Goal: Information Seeking & Learning: Learn about a topic

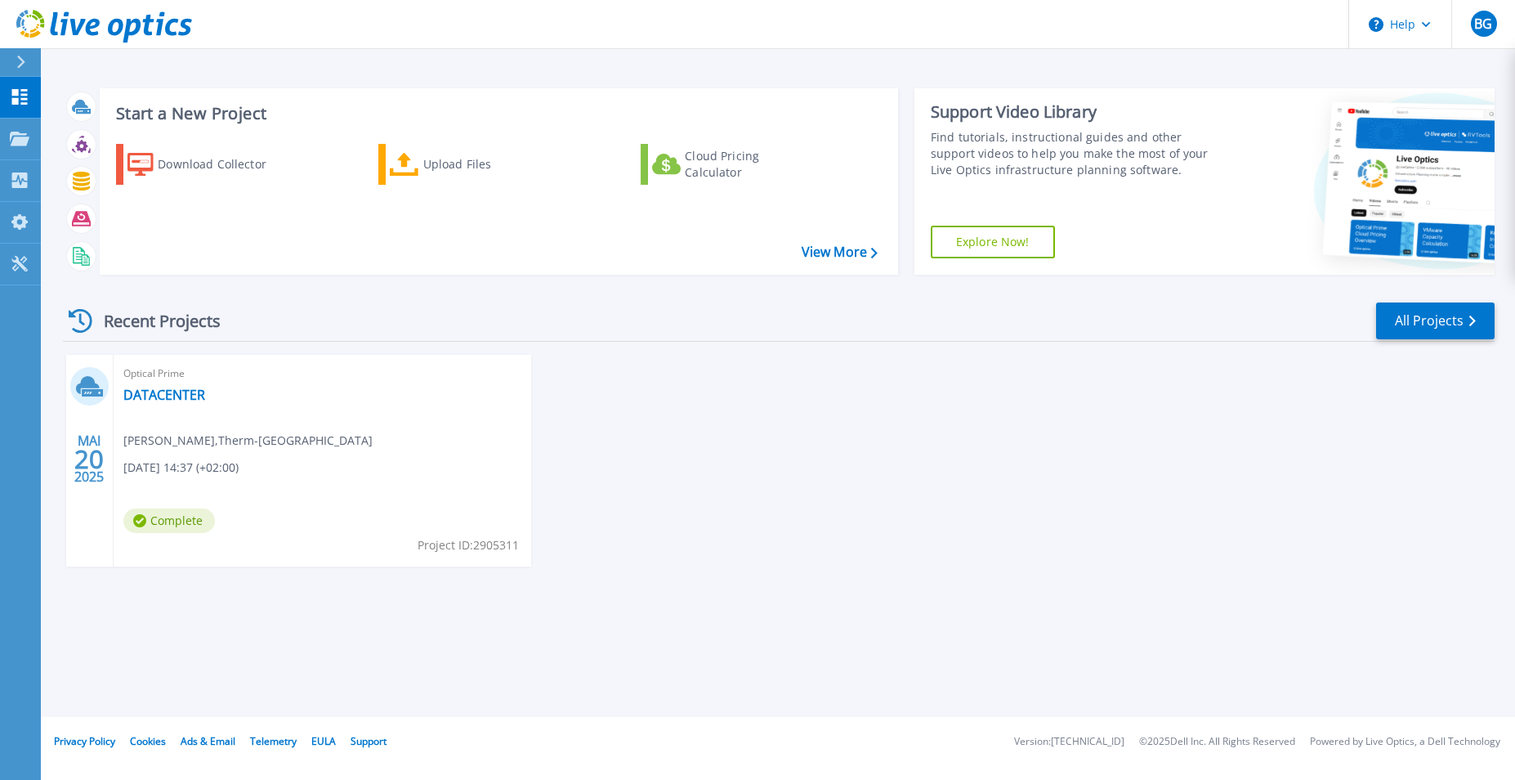
click at [194, 520] on span "Complete" at bounding box center [169, 520] width 92 height 25
click at [91, 386] on icon at bounding box center [88, 385] width 24 height 18
click at [163, 395] on link "DATACENTER" at bounding box center [164, 394] width 82 height 16
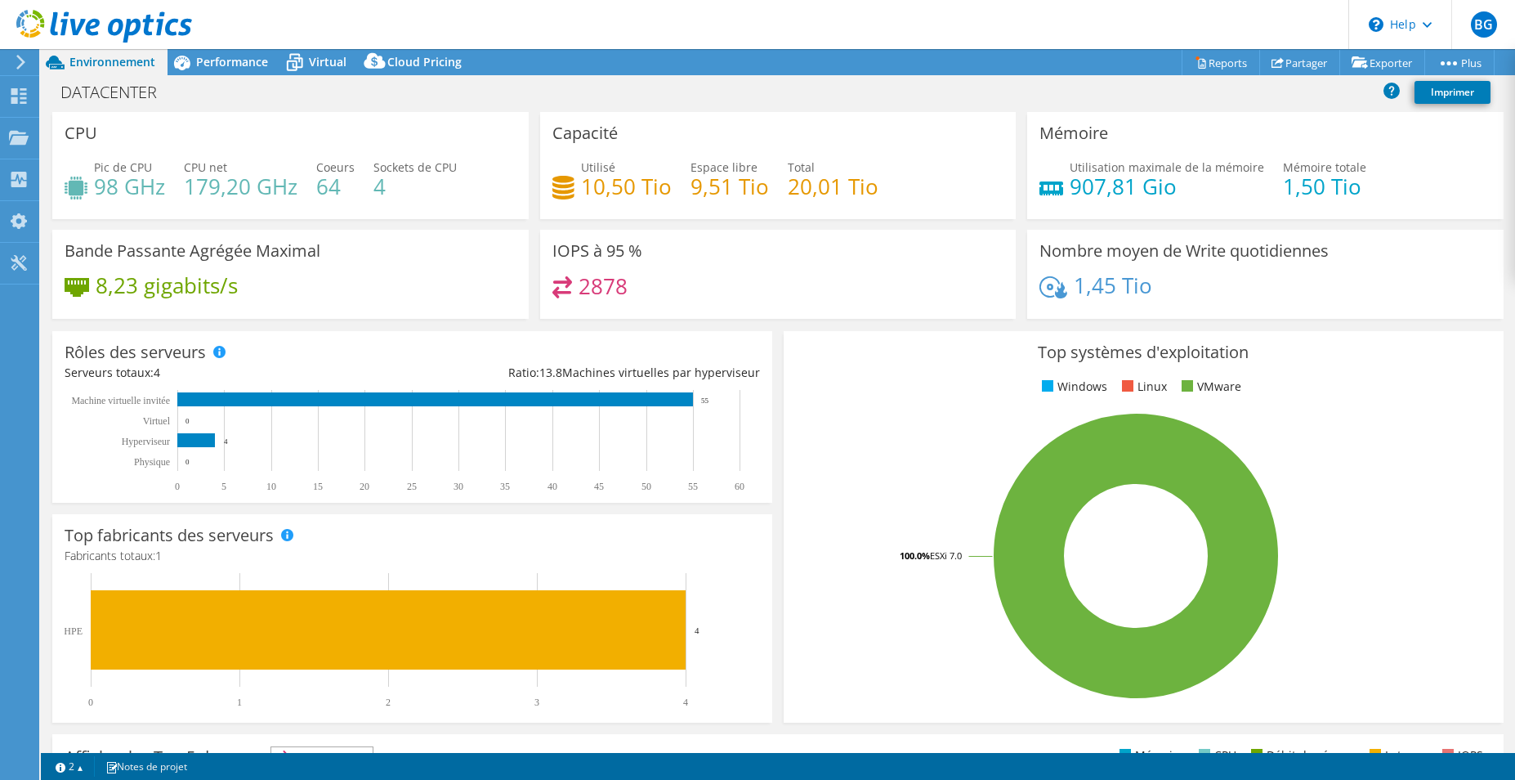
click at [1365, 547] on rect at bounding box center [1136, 556] width 681 height 286
click at [1329, 94] on link "vSAN ReadyNode Sizer" at bounding box center [1339, 92] width 155 height 34
click at [226, 65] on span "Performance" at bounding box center [232, 62] width 72 height 16
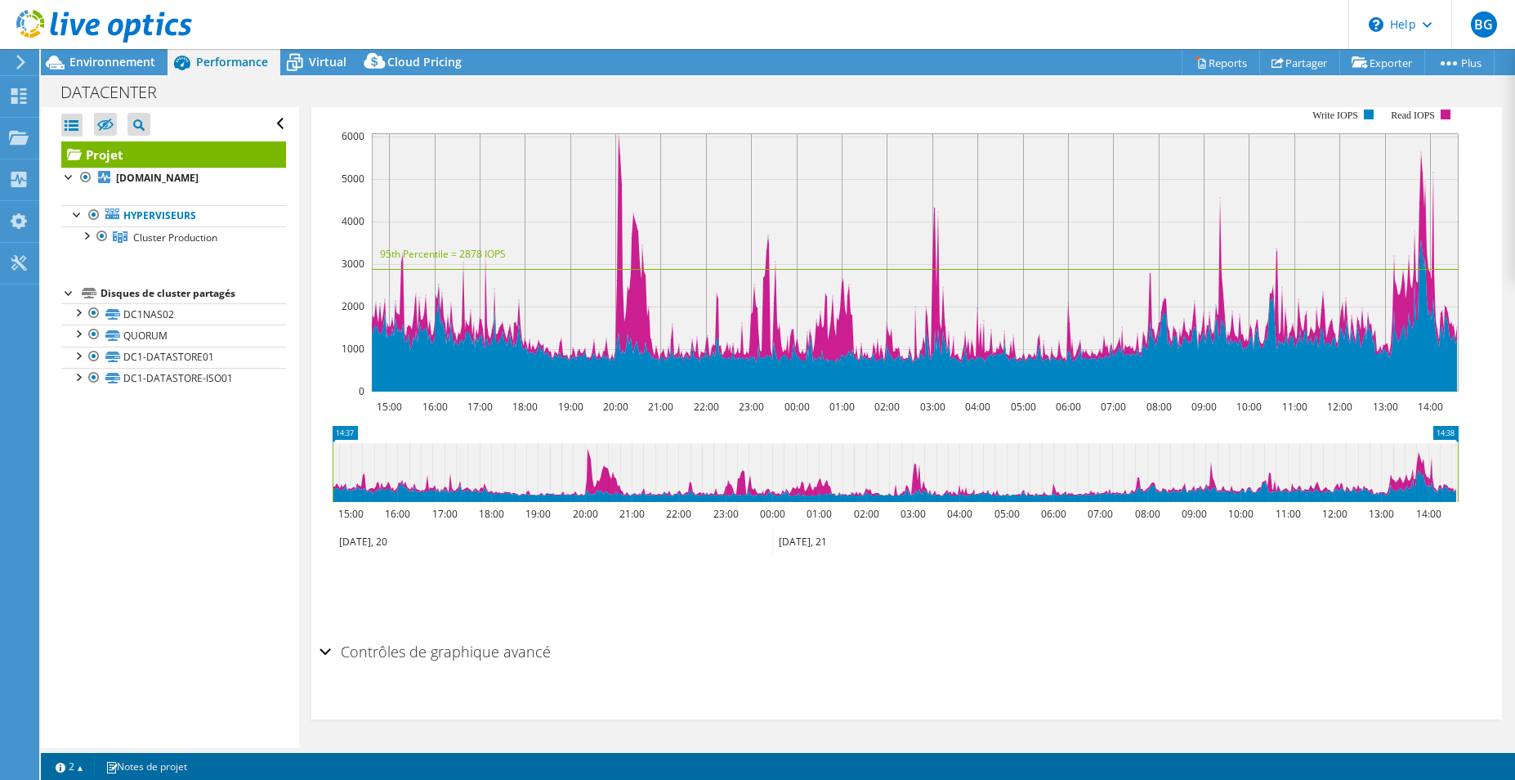
scroll to position [203, 0]
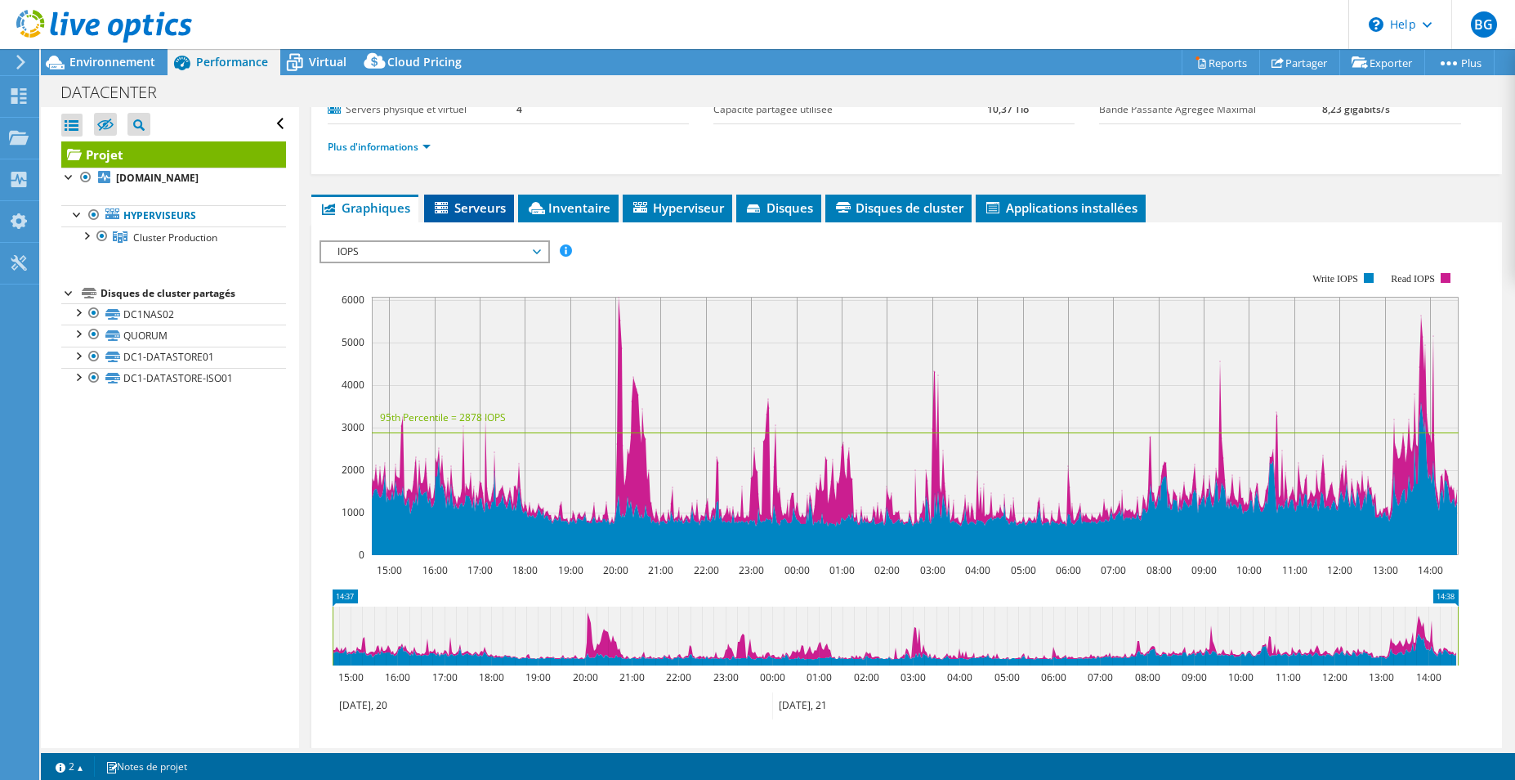
click at [475, 206] on span "Serveurs" at bounding box center [469, 207] width 74 height 16
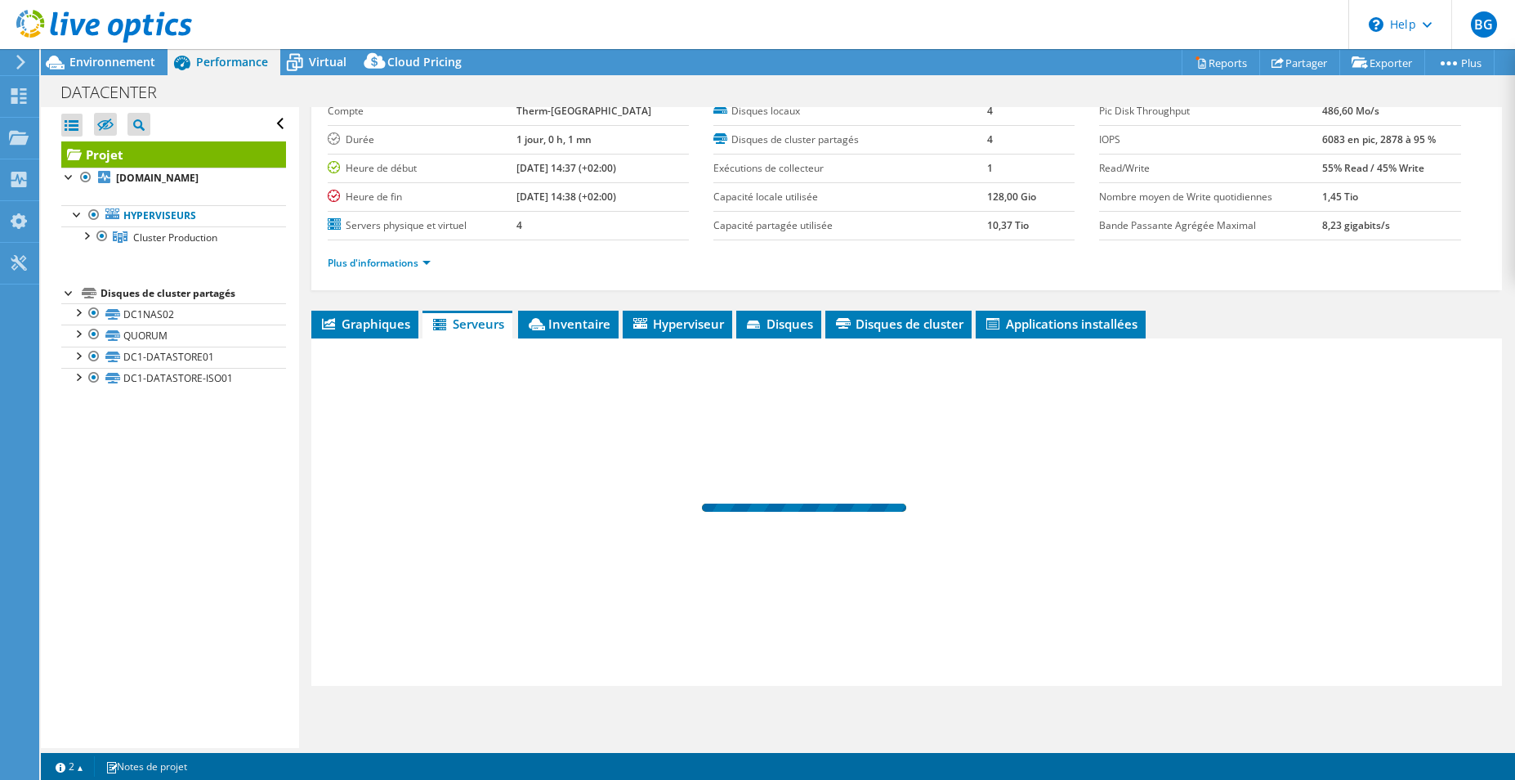
scroll to position [87, 0]
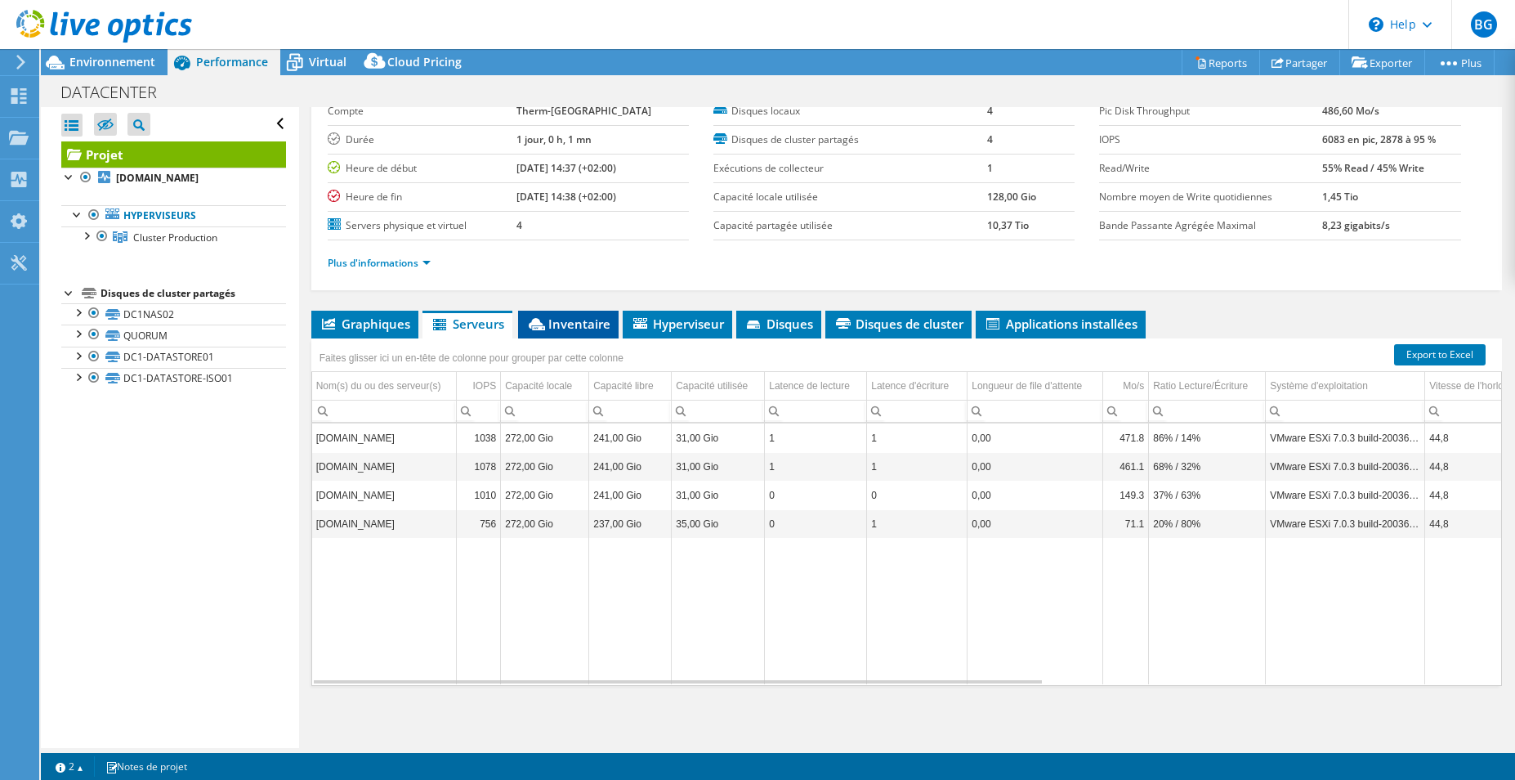
click at [567, 328] on span "Inventaire" at bounding box center [568, 323] width 84 height 16
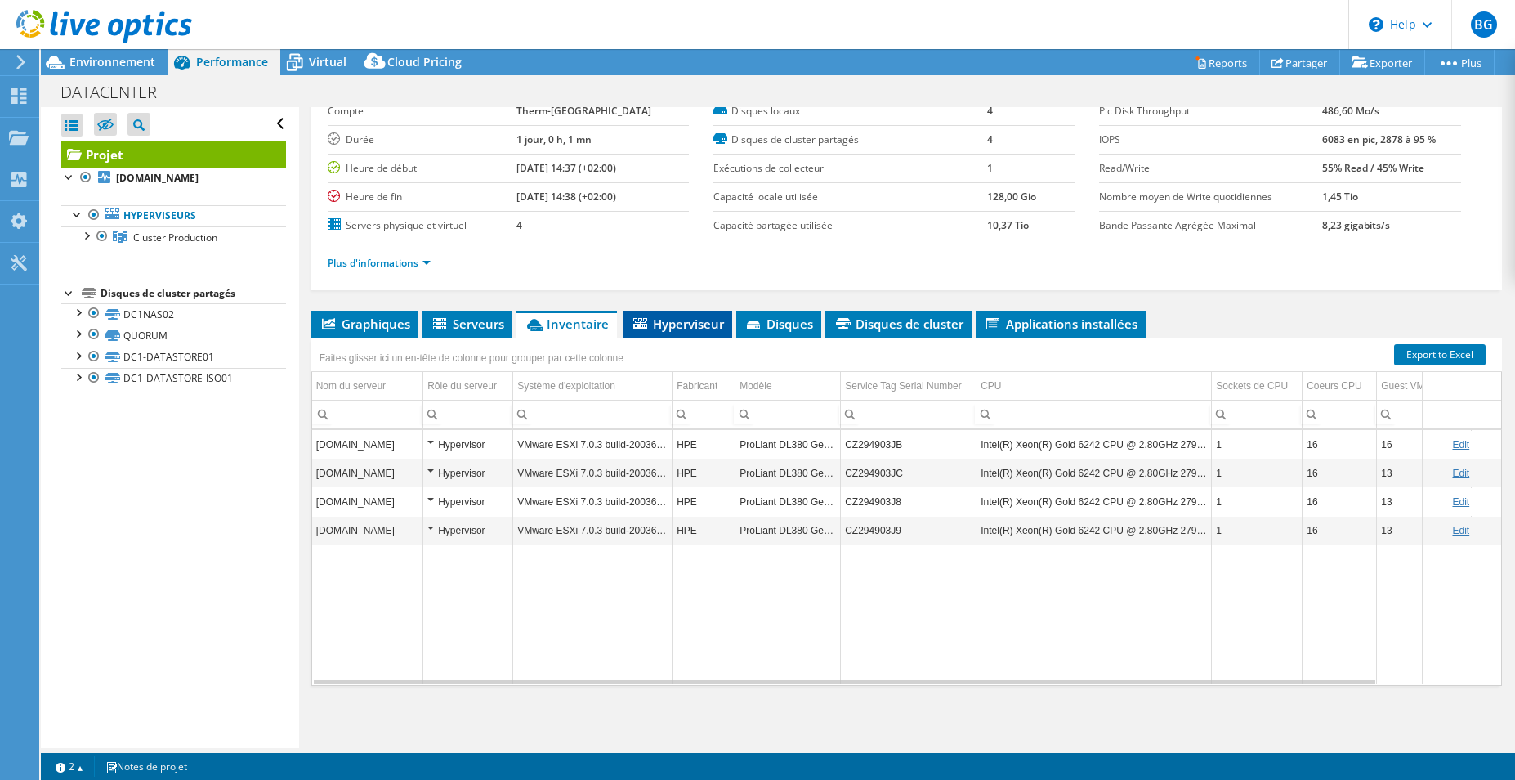
click at [668, 321] on span "Hyperviseur" at bounding box center [677, 323] width 93 height 16
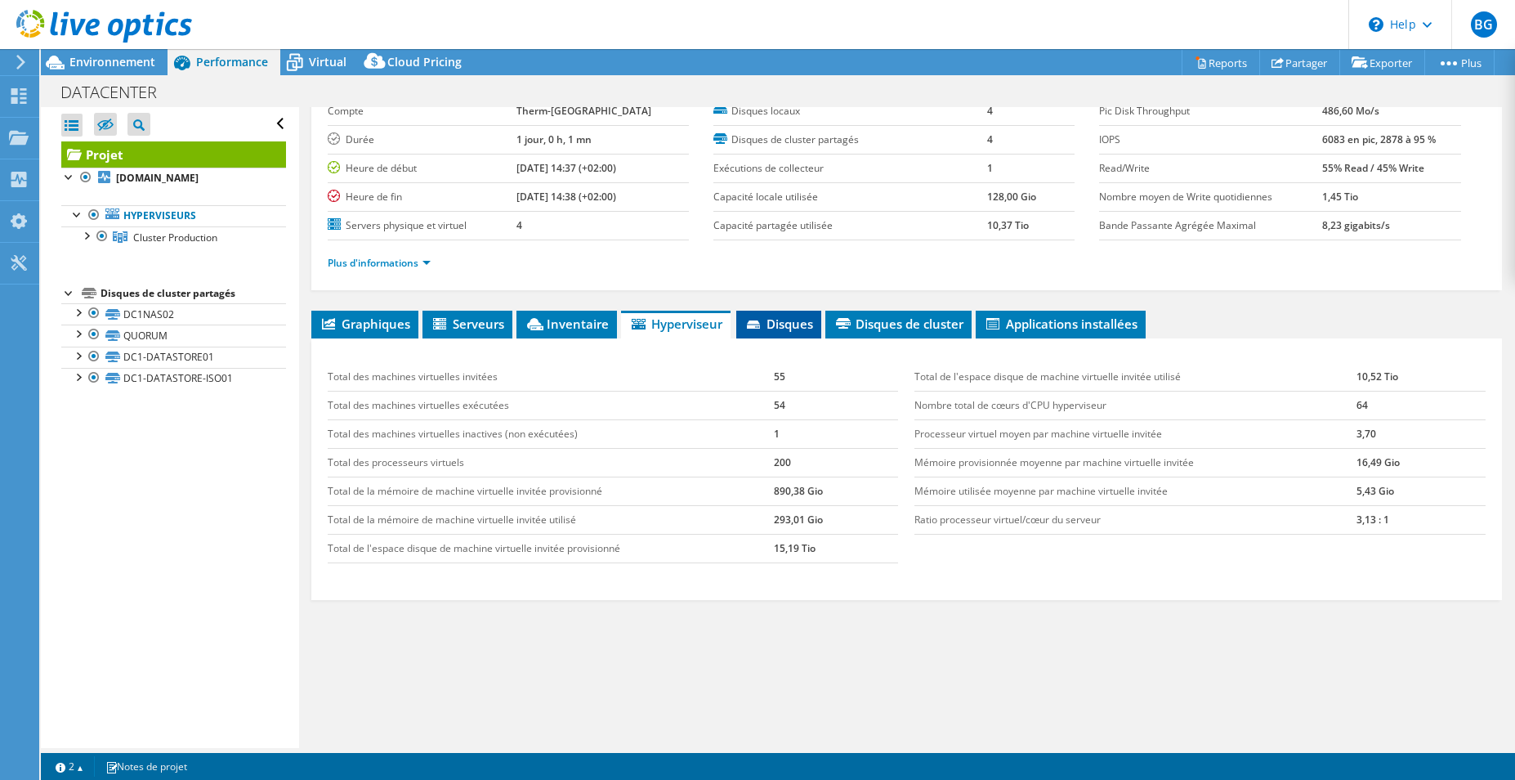
click at [780, 323] on span "Disques" at bounding box center [778, 323] width 69 height 16
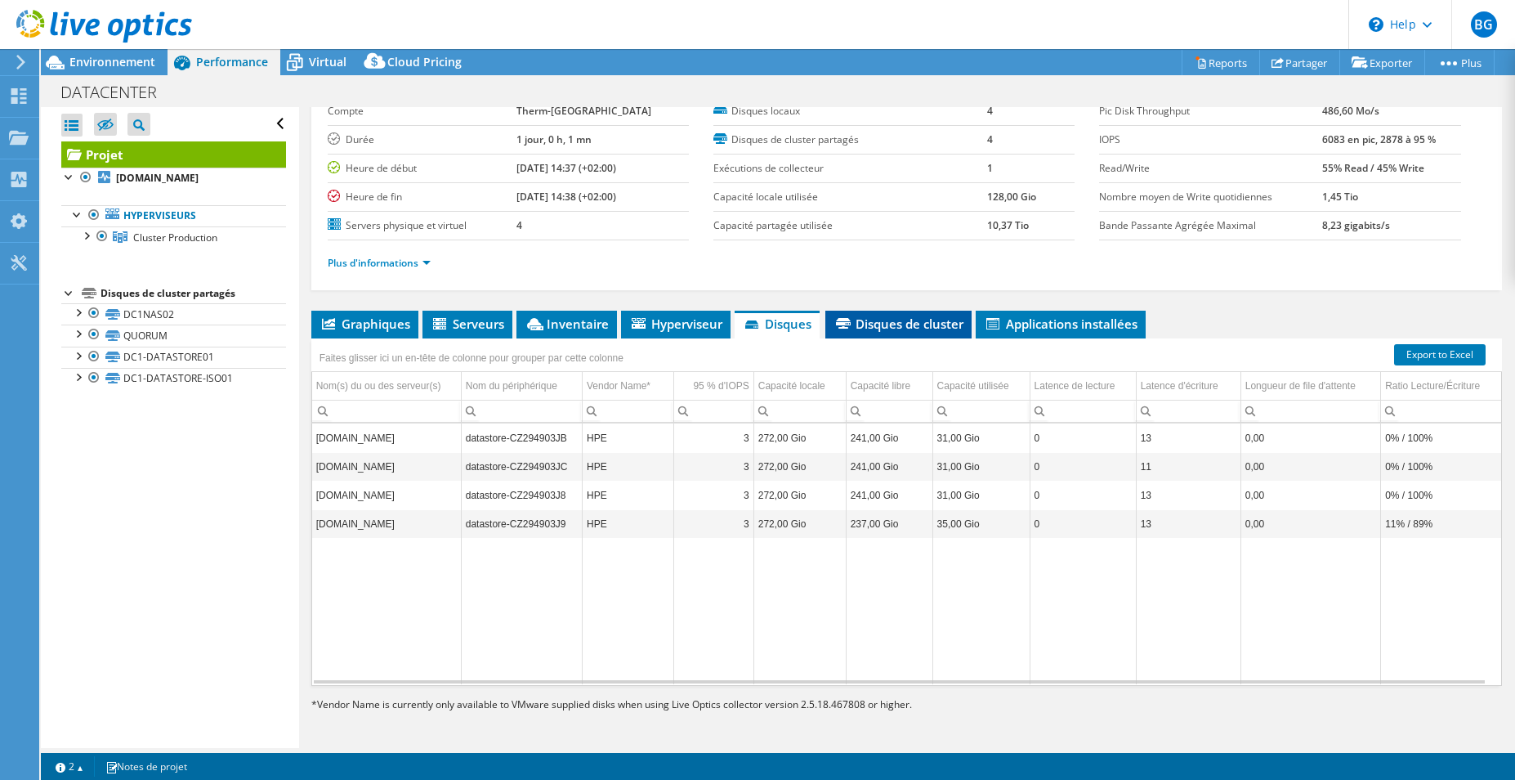
click at [909, 328] on span "Disques de cluster" at bounding box center [898, 323] width 130 height 16
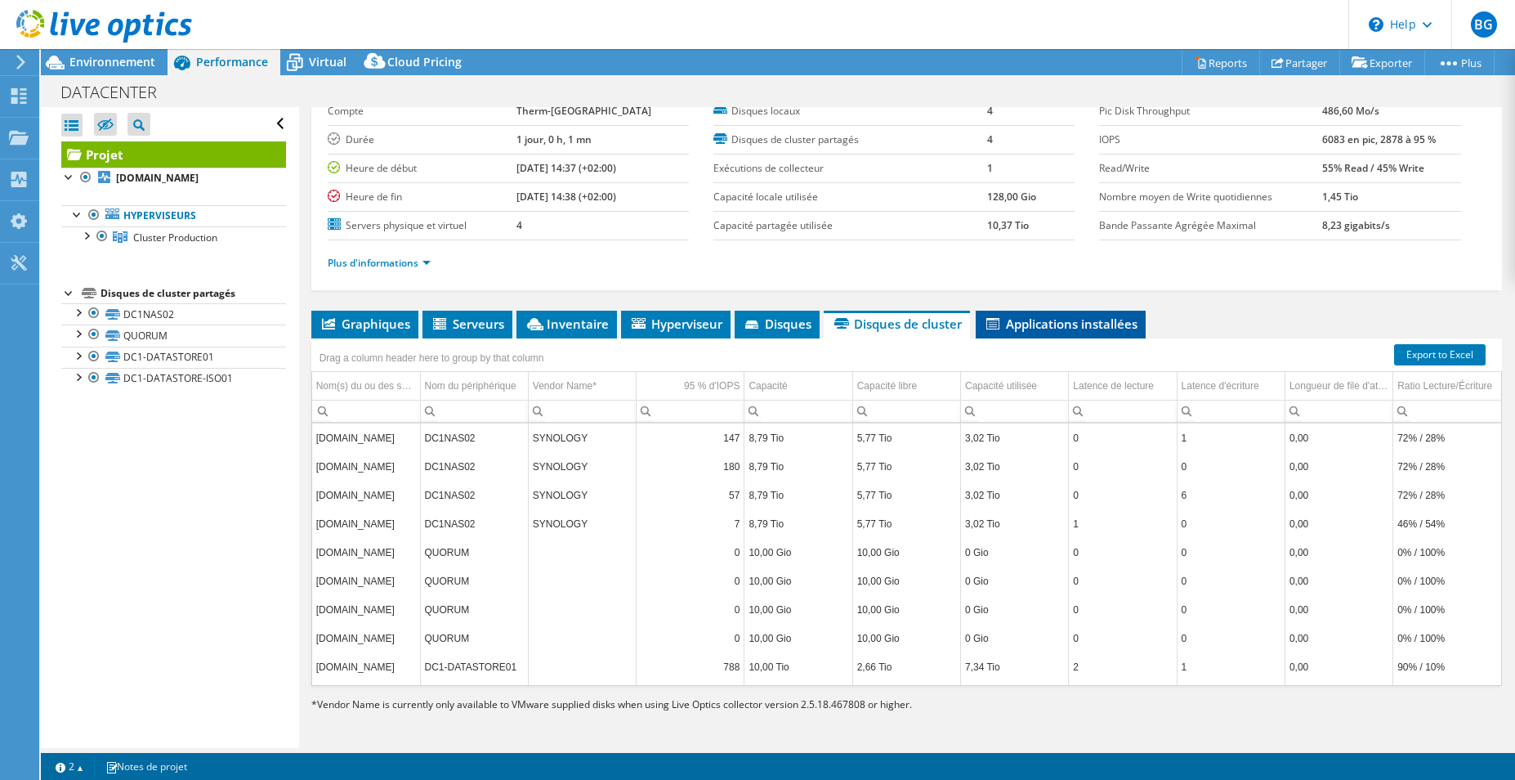
click at [1046, 324] on span "Applications installées" at bounding box center [1061, 323] width 154 height 16
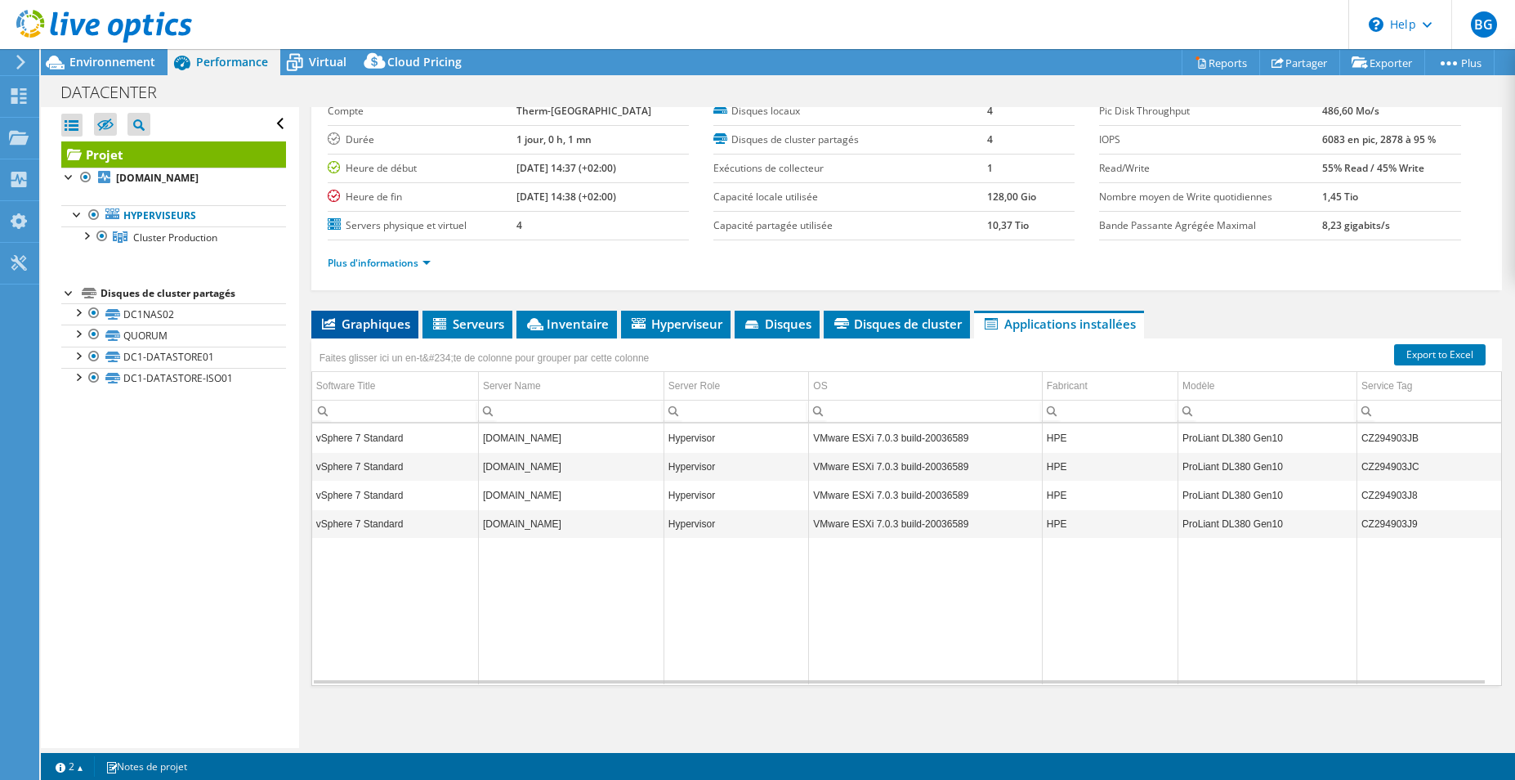
click at [359, 324] on span "Graphiques" at bounding box center [364, 323] width 91 height 16
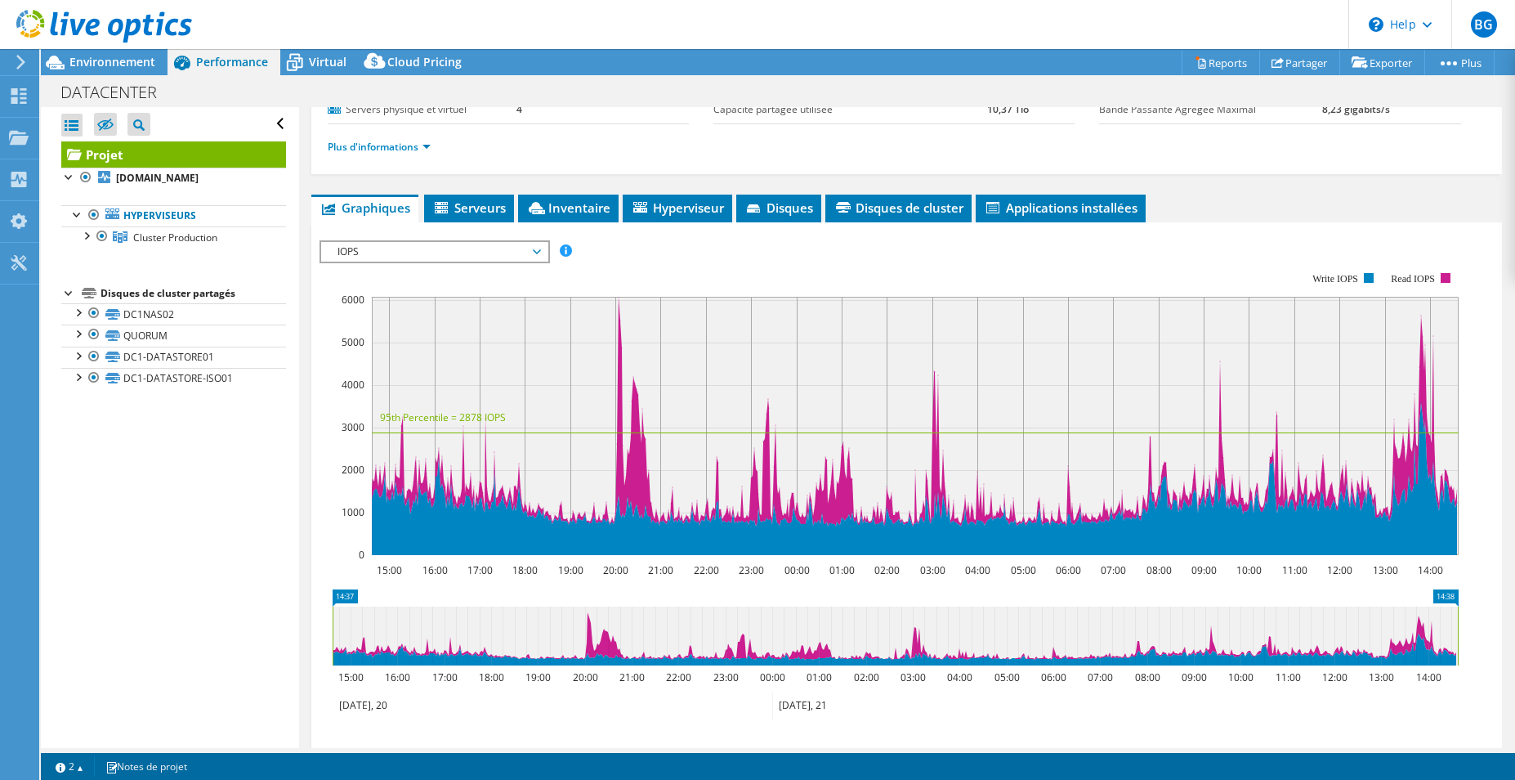
scroll to position [0, 0]
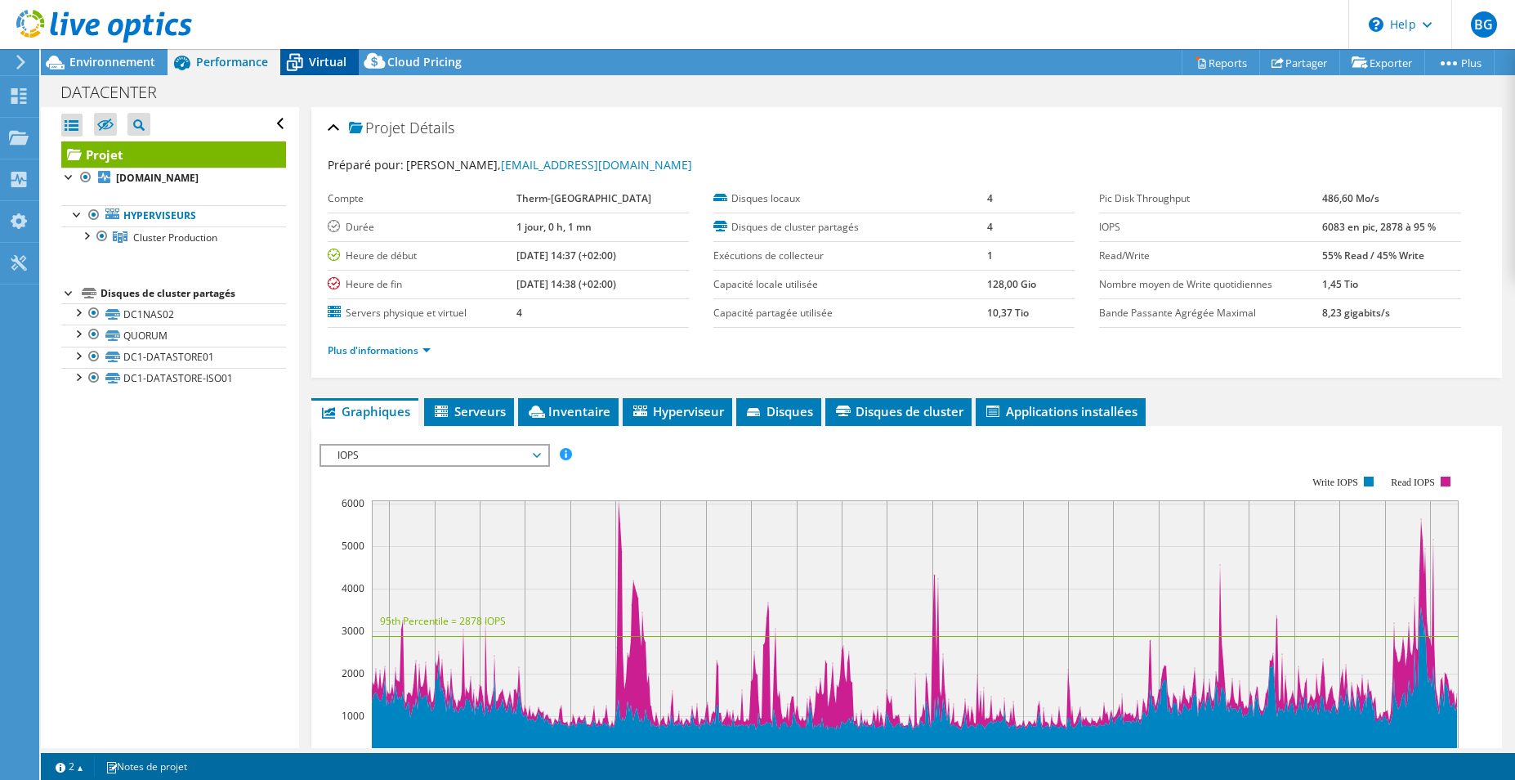
click at [302, 59] on icon at bounding box center [294, 62] width 29 height 29
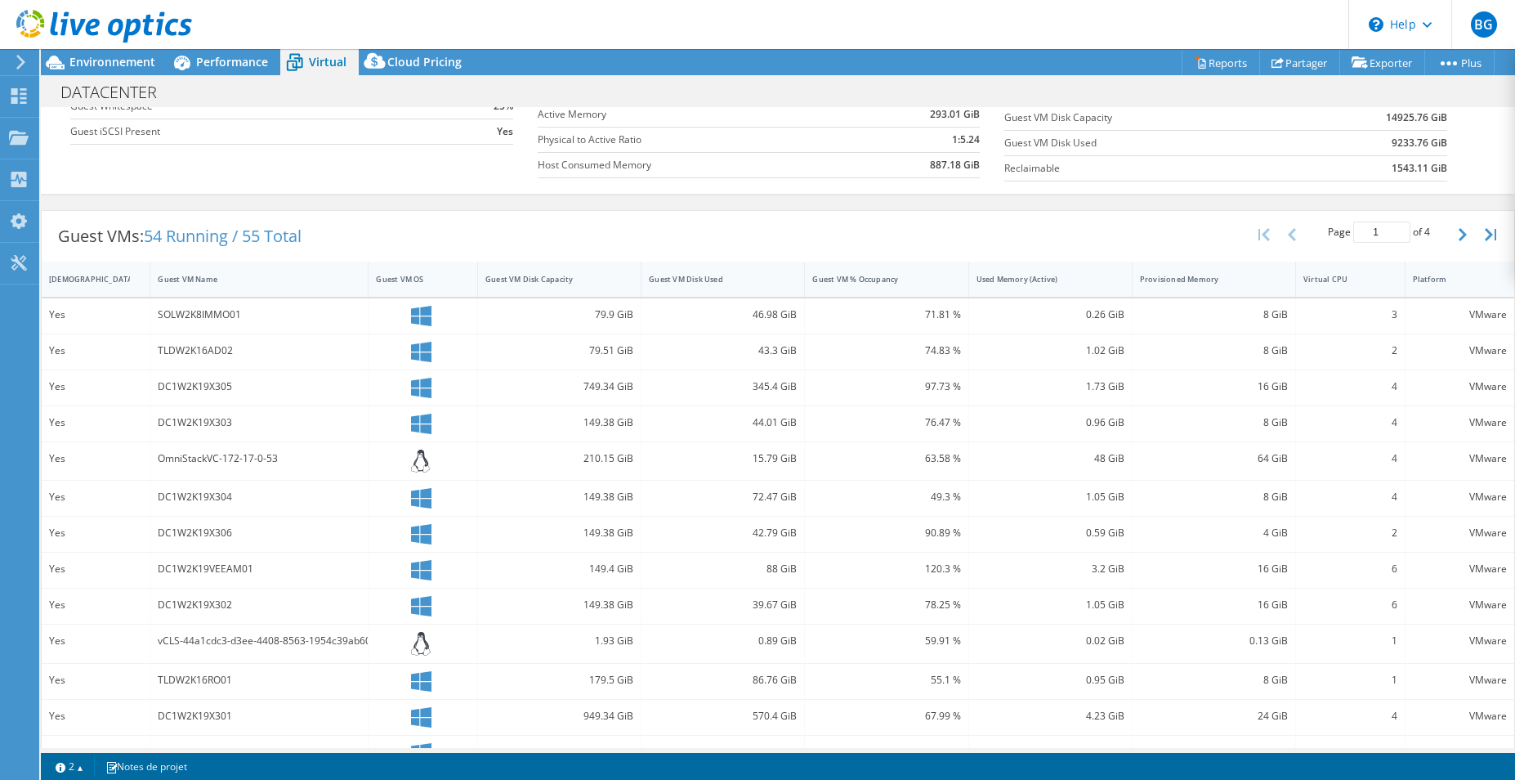
scroll to position [321, 0]
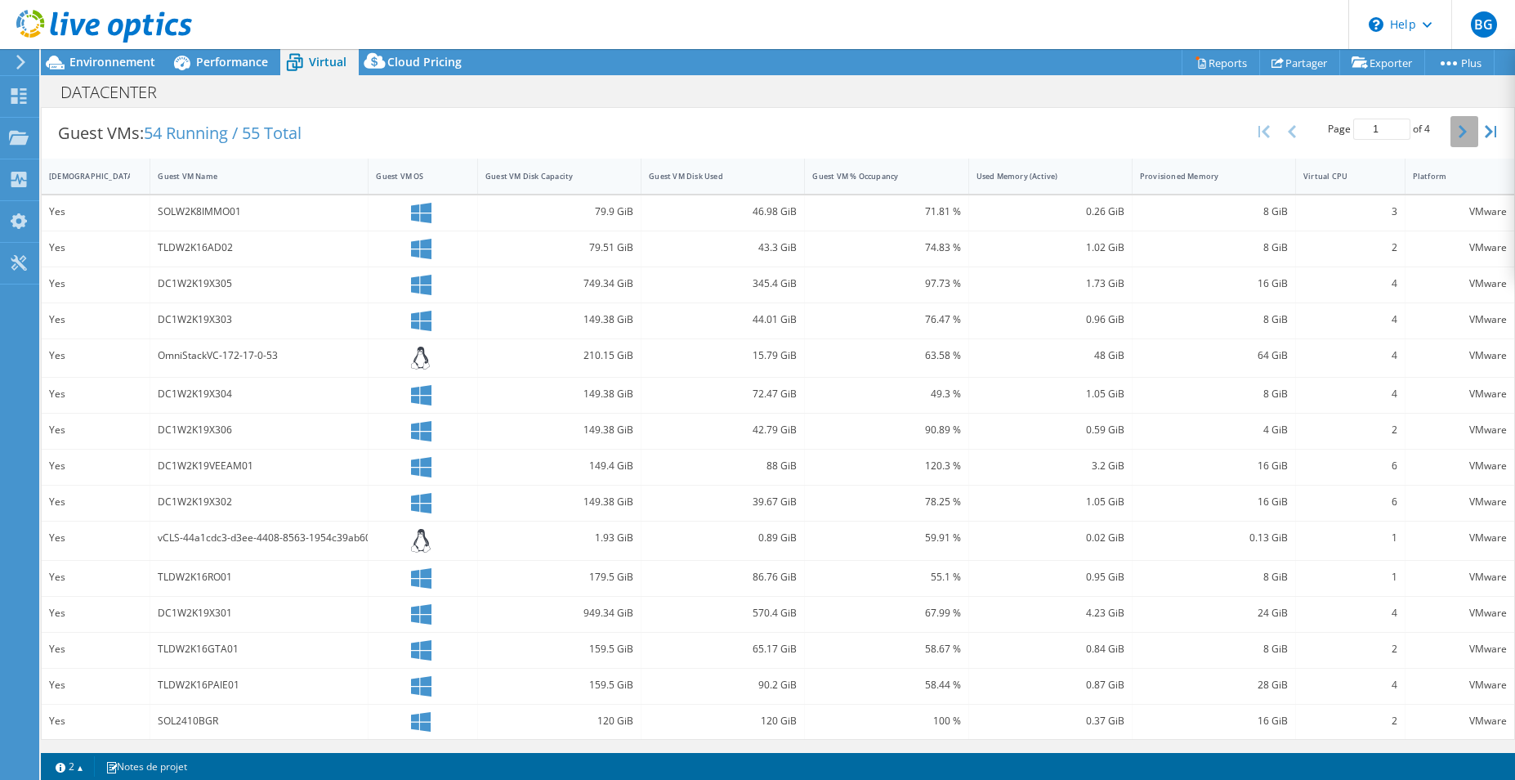
click at [1459, 136] on icon "button" at bounding box center [1463, 131] width 8 height 13
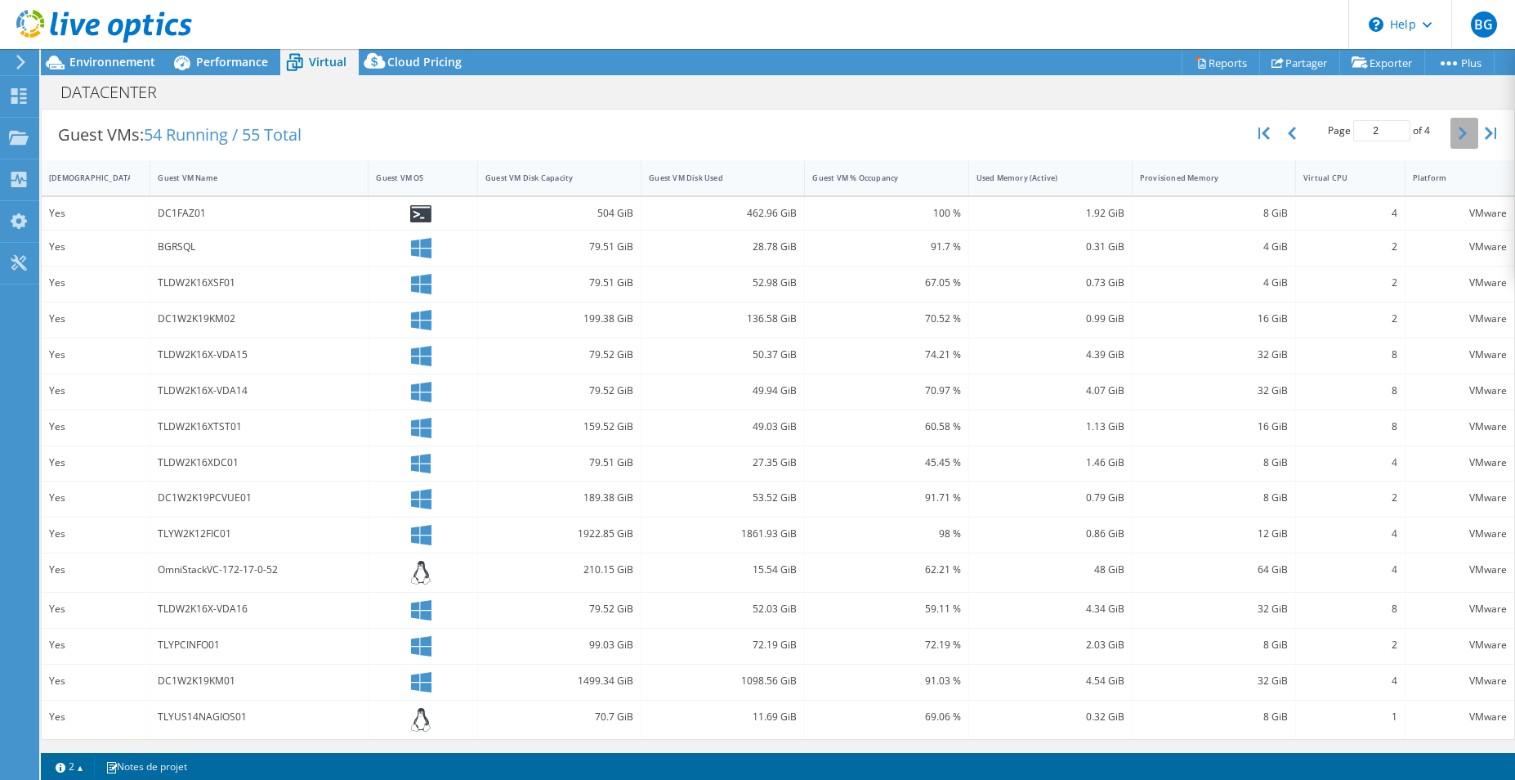
click at [1459, 136] on icon "button" at bounding box center [1463, 133] width 8 height 13
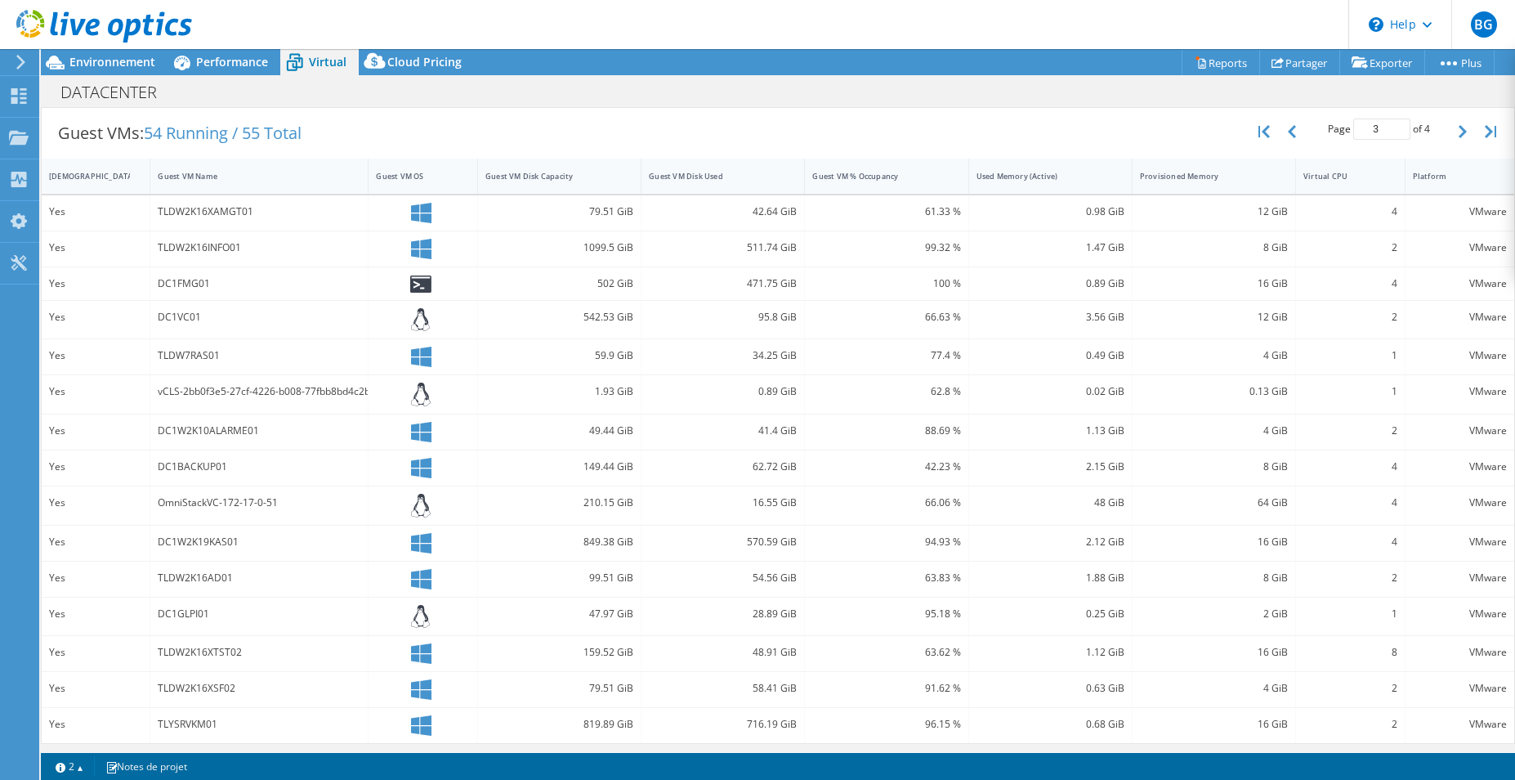
scroll to position [325, 0]
click at [1450, 132] on button "button" at bounding box center [1464, 127] width 28 height 31
type input "4"
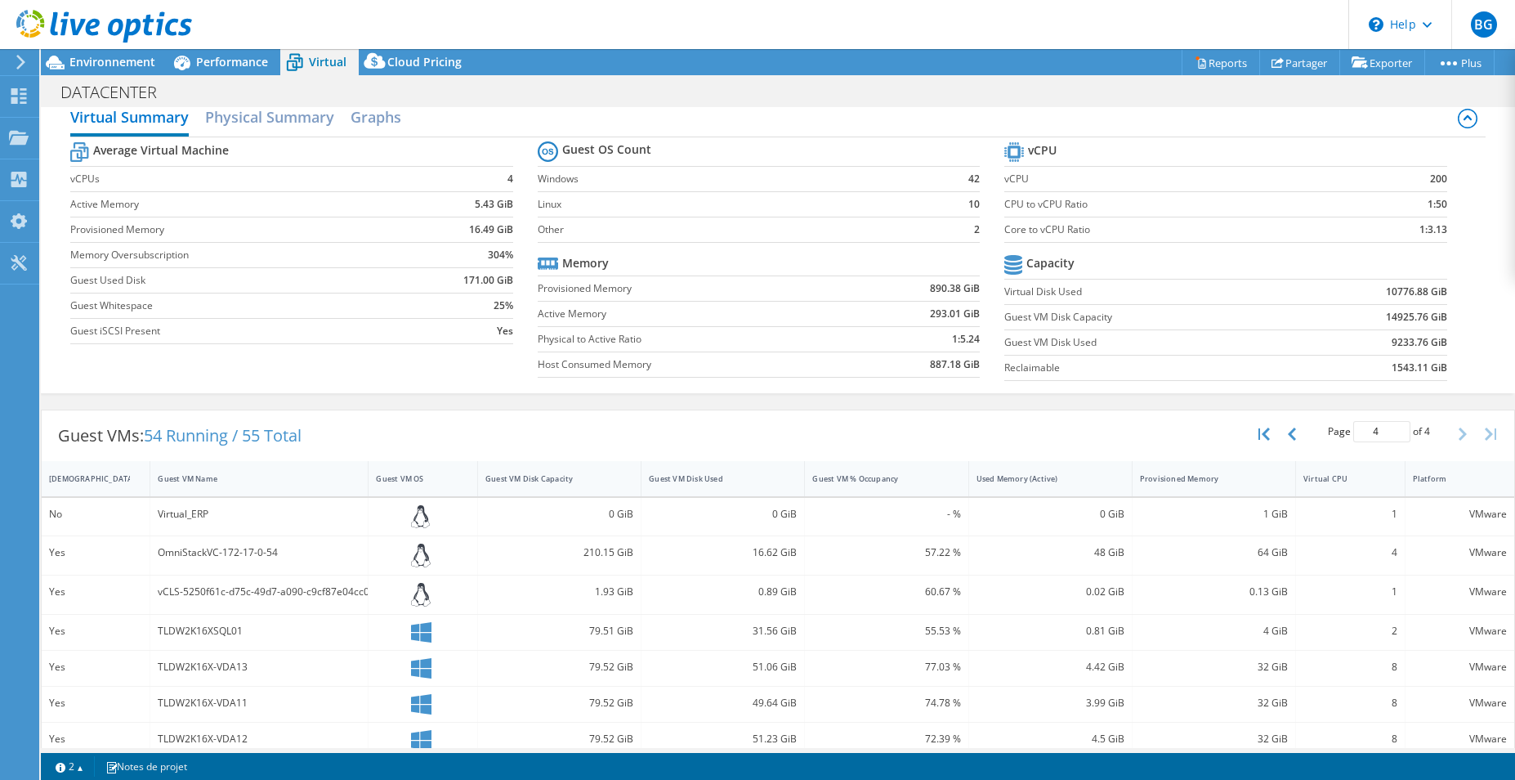
scroll to position [0, 0]
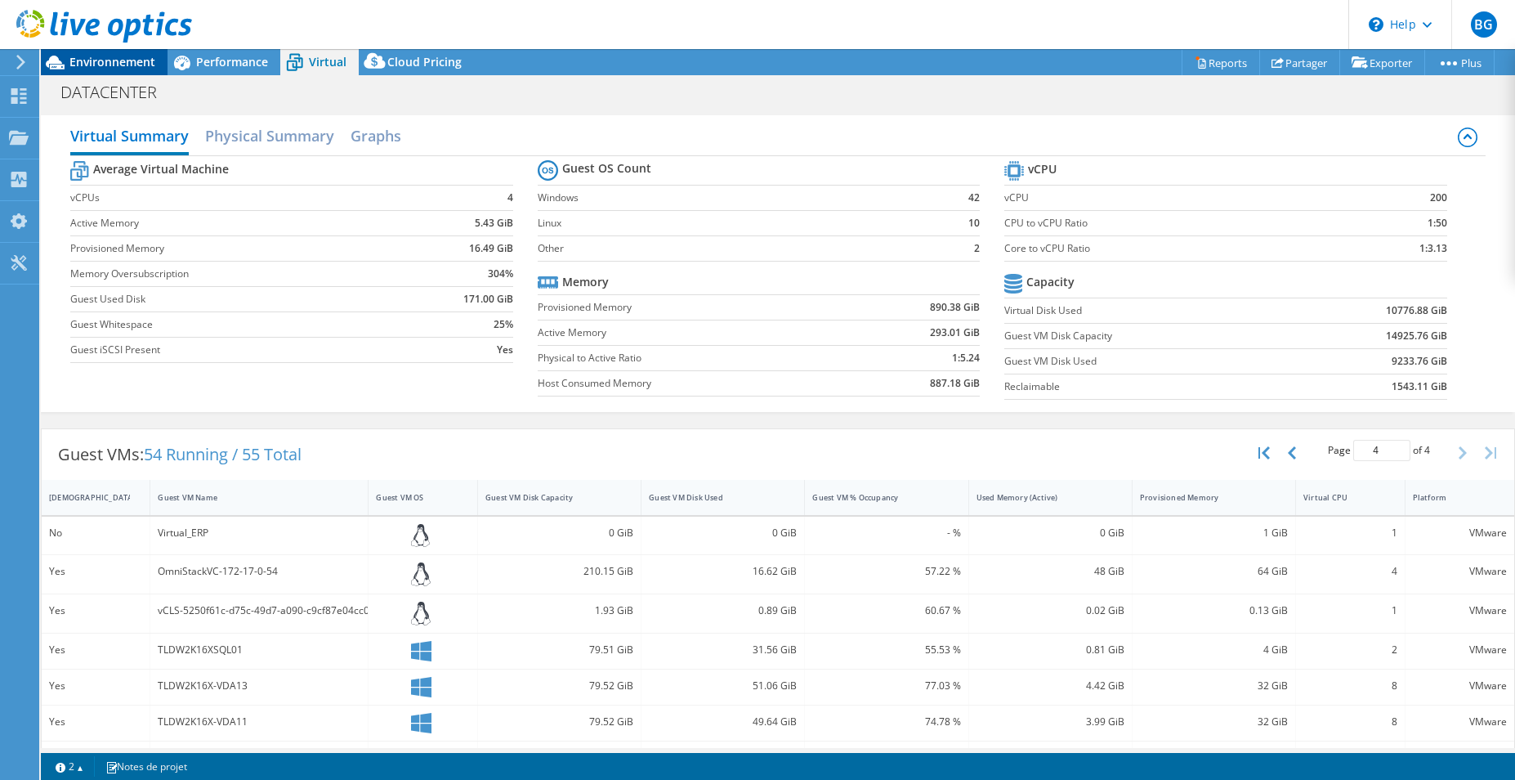
click at [122, 66] on span "Environnement" at bounding box center [112, 62] width 86 height 16
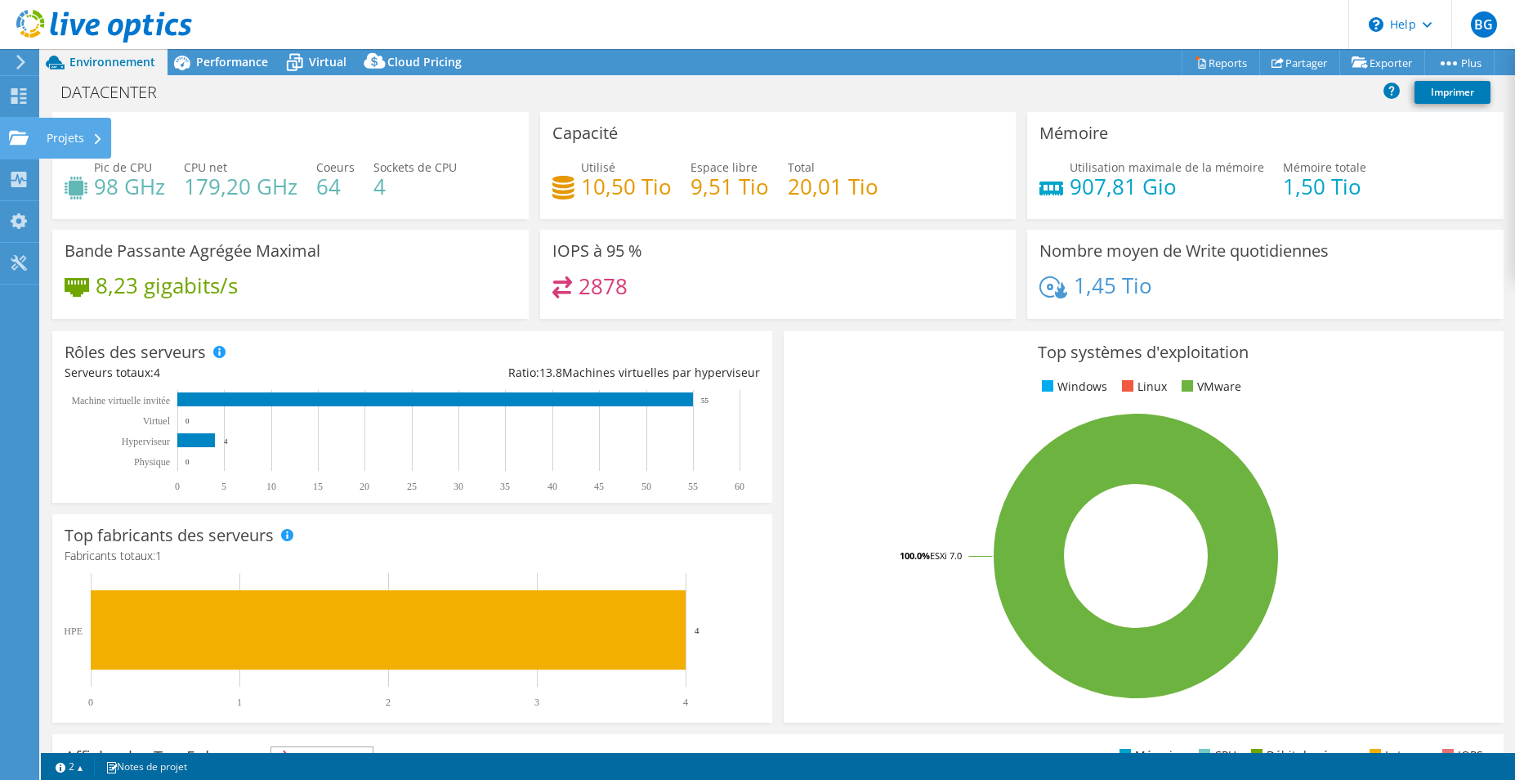
click at [69, 136] on div "Projets" at bounding box center [74, 138] width 73 height 41
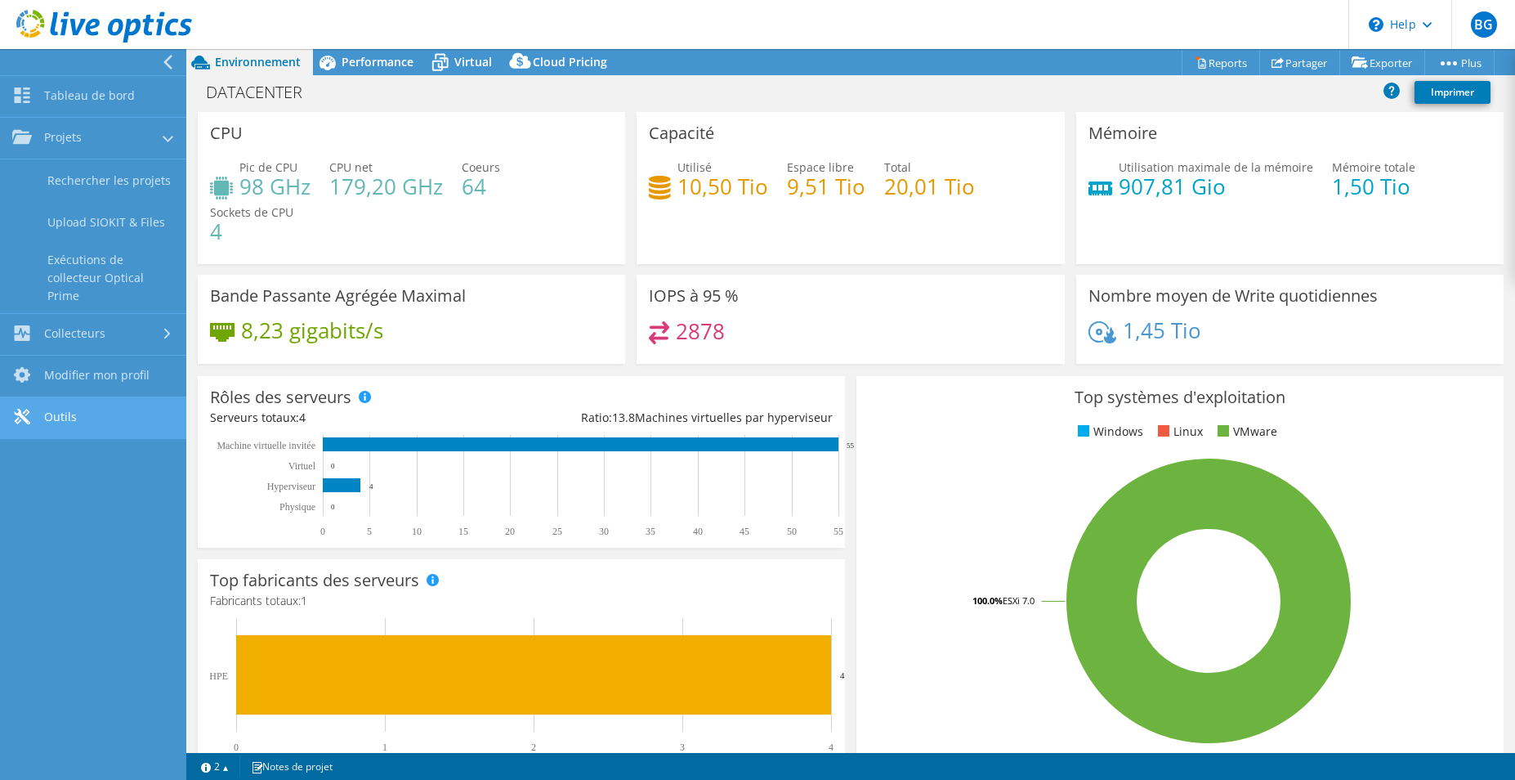
click at [63, 419] on link "Outils" at bounding box center [93, 418] width 186 height 42
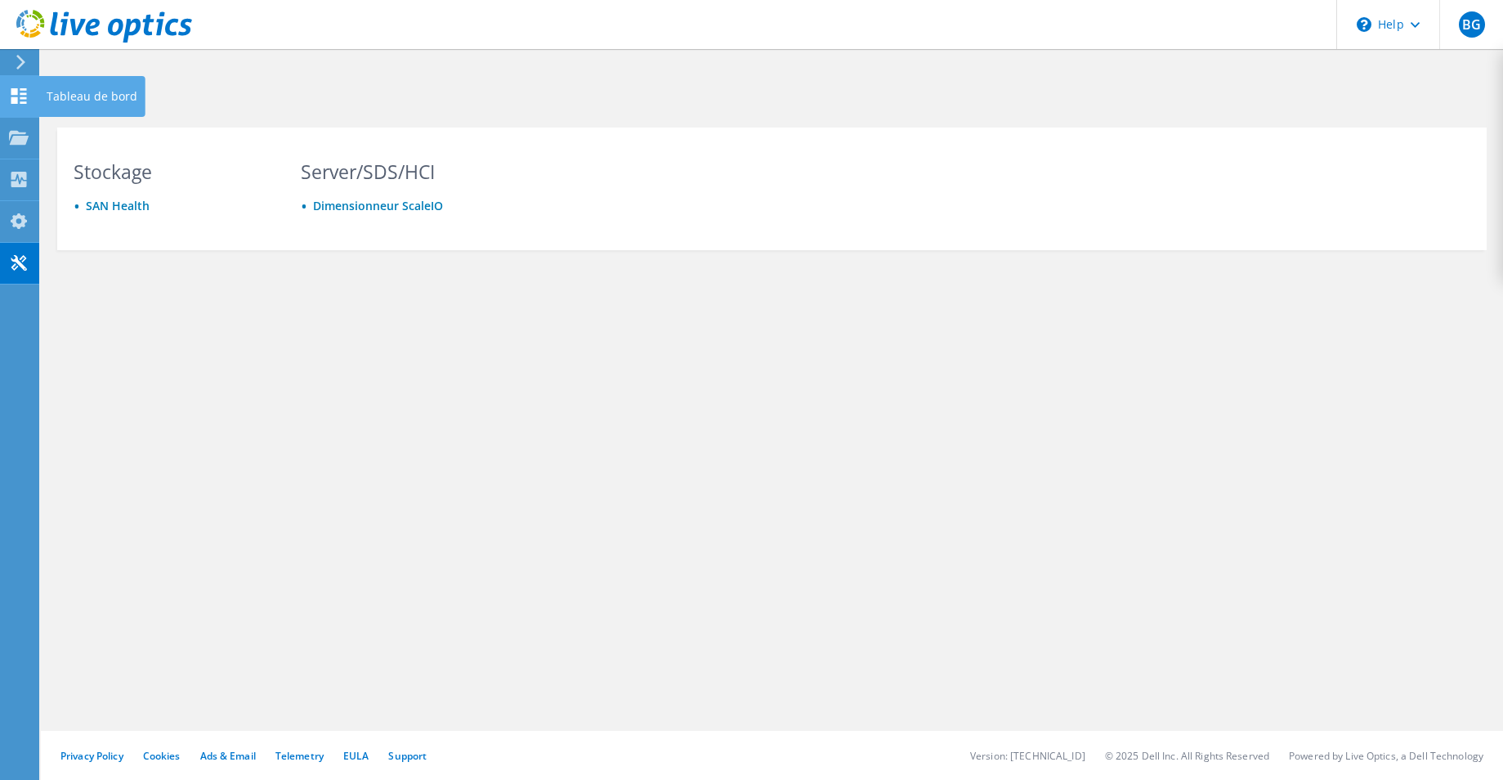
click at [112, 96] on div "Tableau de bord" at bounding box center [91, 96] width 107 height 41
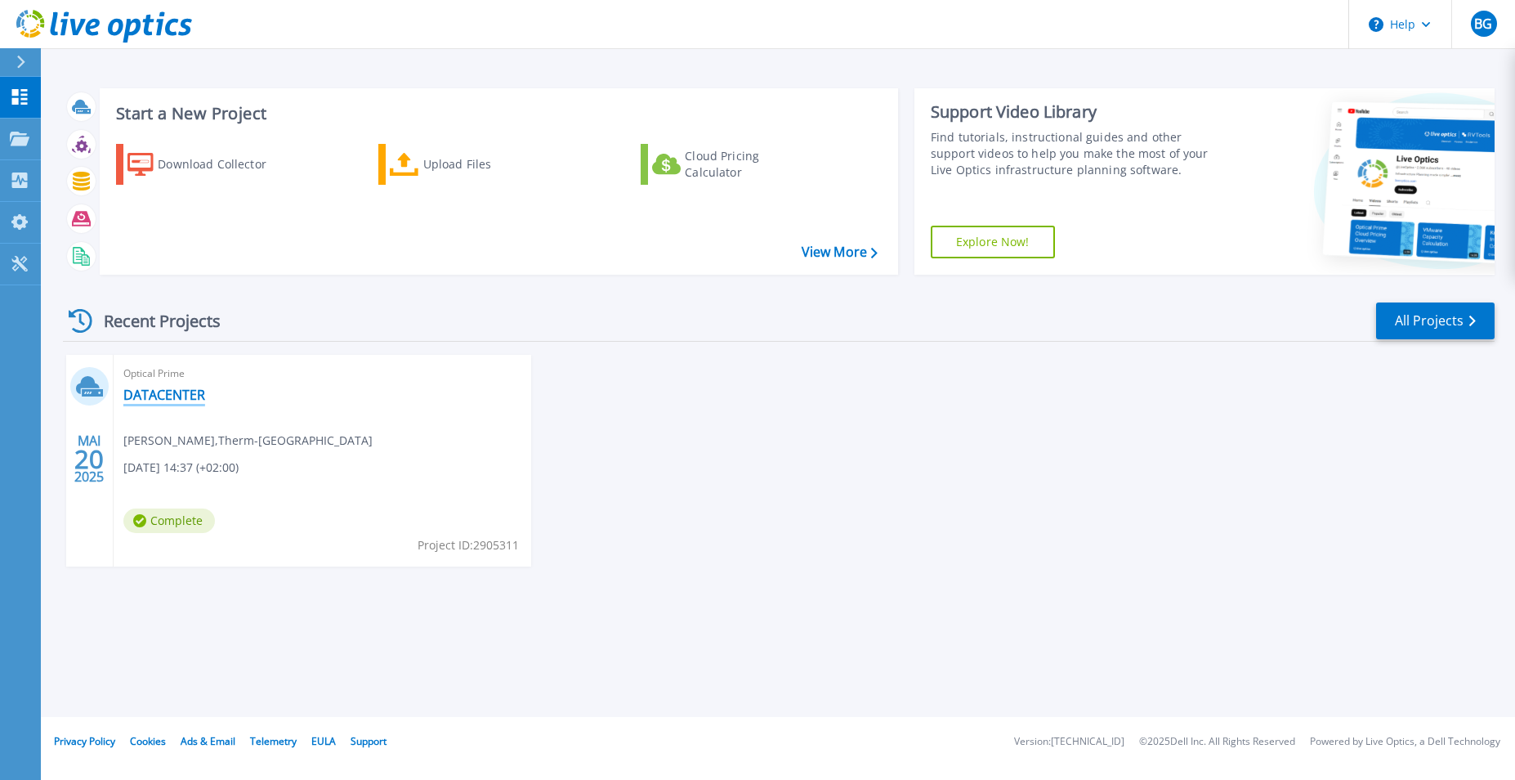
click at [171, 401] on link "DATACENTER" at bounding box center [164, 394] width 82 height 16
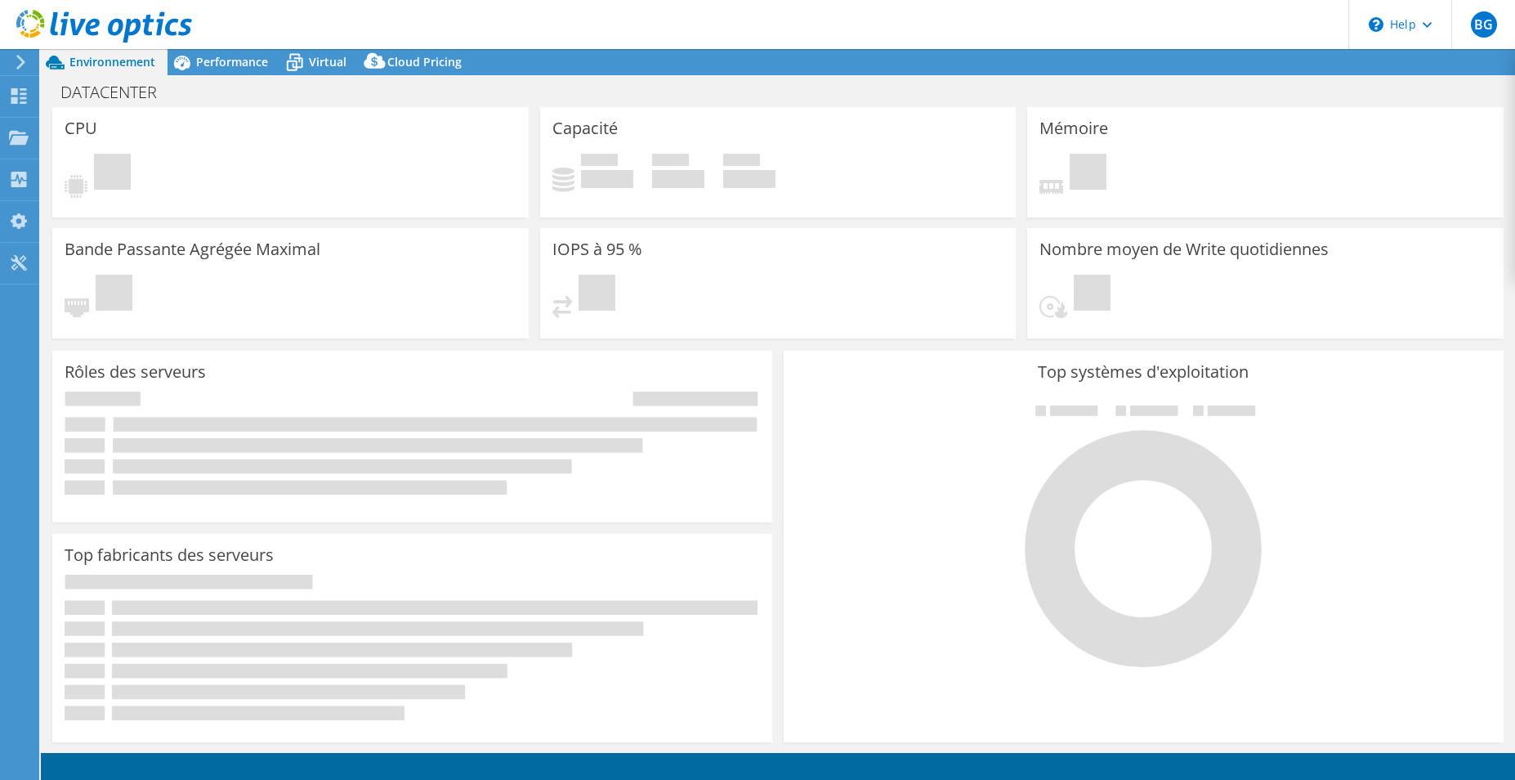
select select "USD"
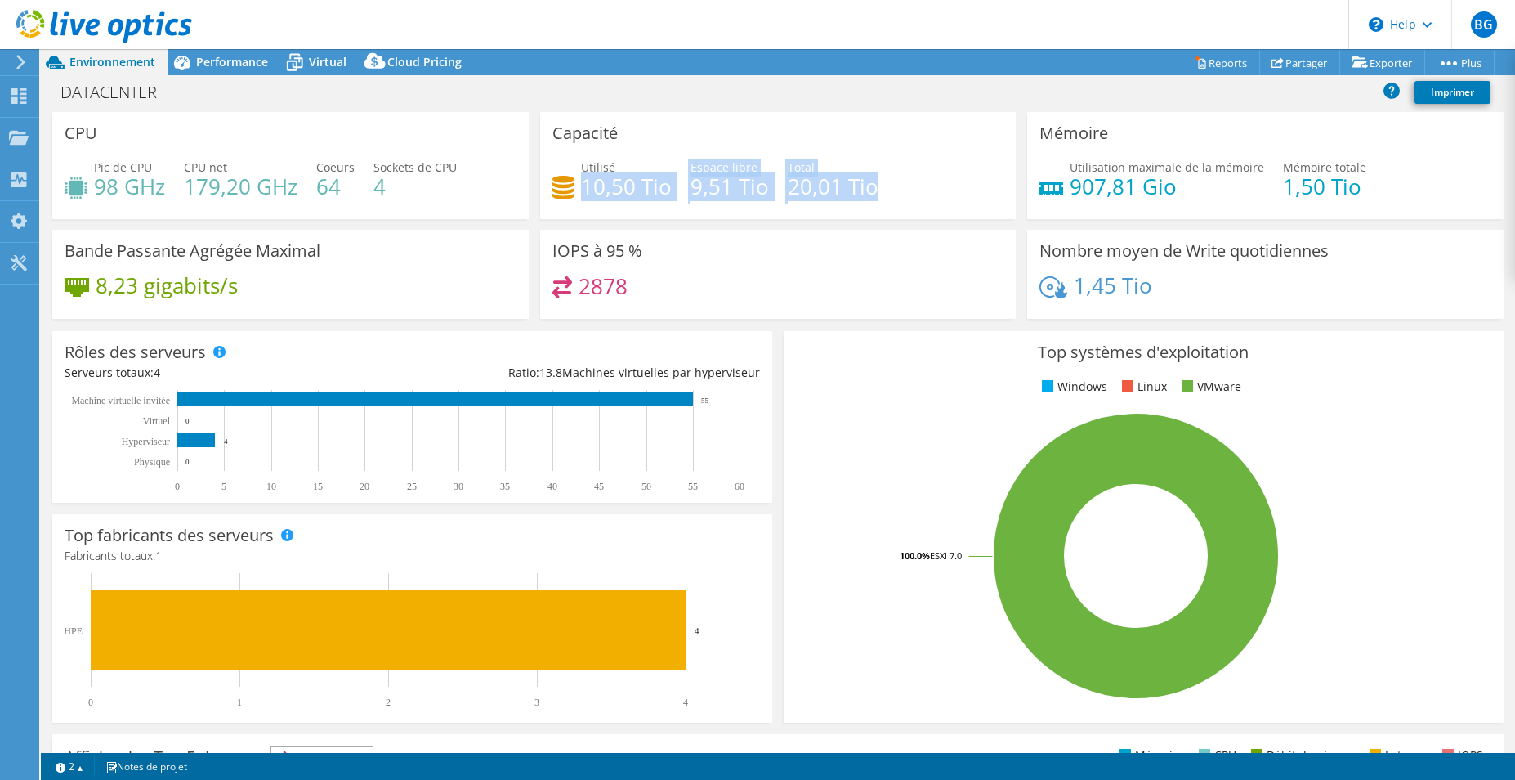
drag, startPoint x: 882, startPoint y: 188, endPoint x: 579, endPoint y: 194, distance: 303.2
click at [579, 194] on div "Utilisé 10,50 Tio Espace libre 9,51 Tio Total 20,01 Tio" at bounding box center [778, 185] width 452 height 53
click at [702, 212] on div "Capacité Utilisé 10,50 Tio Espace libre 9,51 Tio Total 20,01 Tio" at bounding box center [778, 165] width 476 height 107
drag, startPoint x: 891, startPoint y: 191, endPoint x: 574, endPoint y: 195, distance: 316.2
click at [574, 195] on div "Utilisé 10,50 Tio Espace libre 9,51 Tio Total 20,01 Tio" at bounding box center [778, 185] width 452 height 53
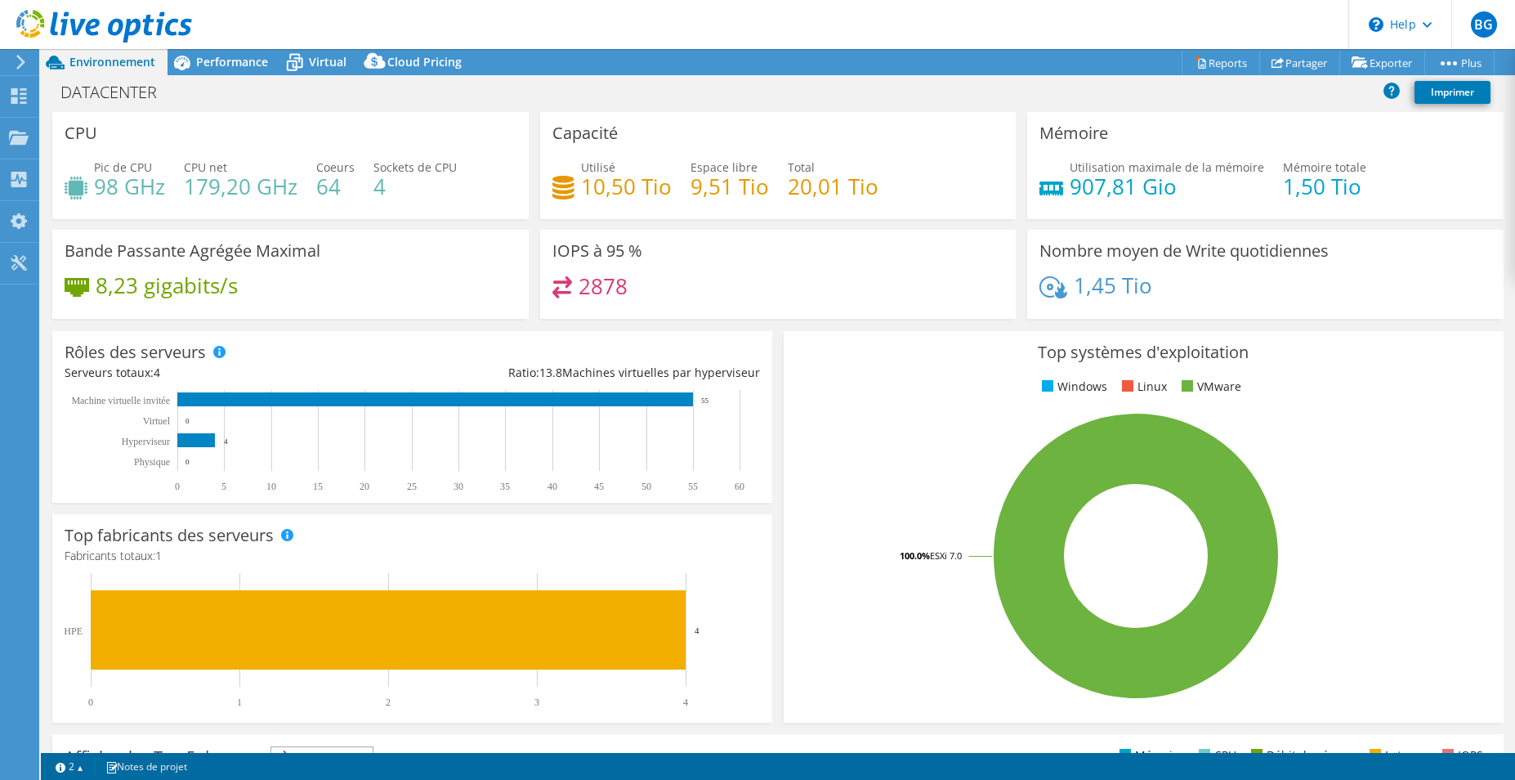
click at [641, 210] on div "Utilisé 10,50 Tio Espace libre 9,51 Tio Total 20,01 Tio" at bounding box center [778, 185] width 452 height 53
click at [136, 686] on rect at bounding box center [405, 640] width 681 height 135
click at [70, 766] on link "2" at bounding box center [69, 766] width 51 height 20
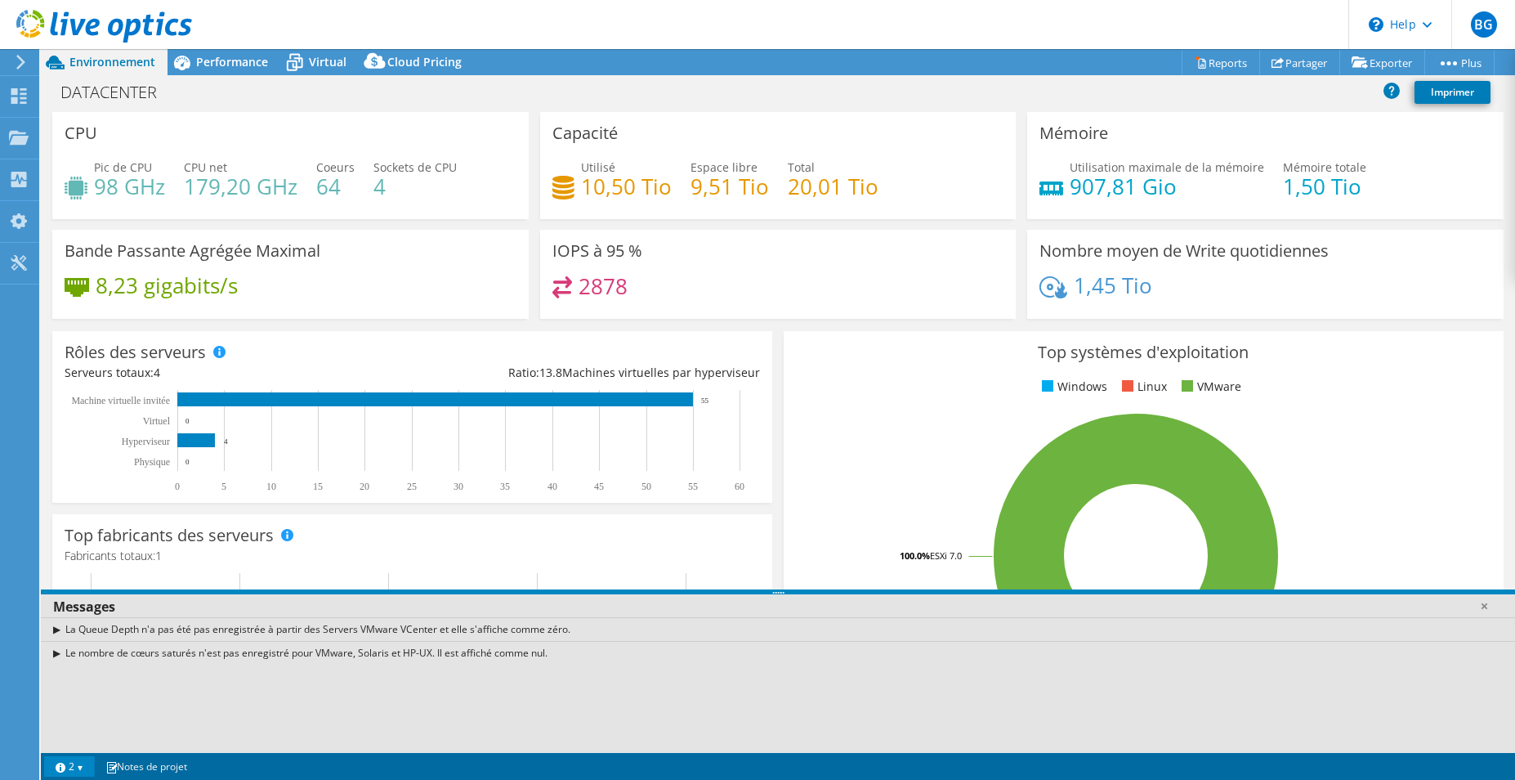
drag, startPoint x: 168, startPoint y: 654, endPoint x: 468, endPoint y: 648, distance: 299.9
click at [468, 648] on div "Le nombre de cœurs saturés n'est pas enregistré pour VMware, Solaris et HP-UX. …" at bounding box center [778, 653] width 1474 height 24
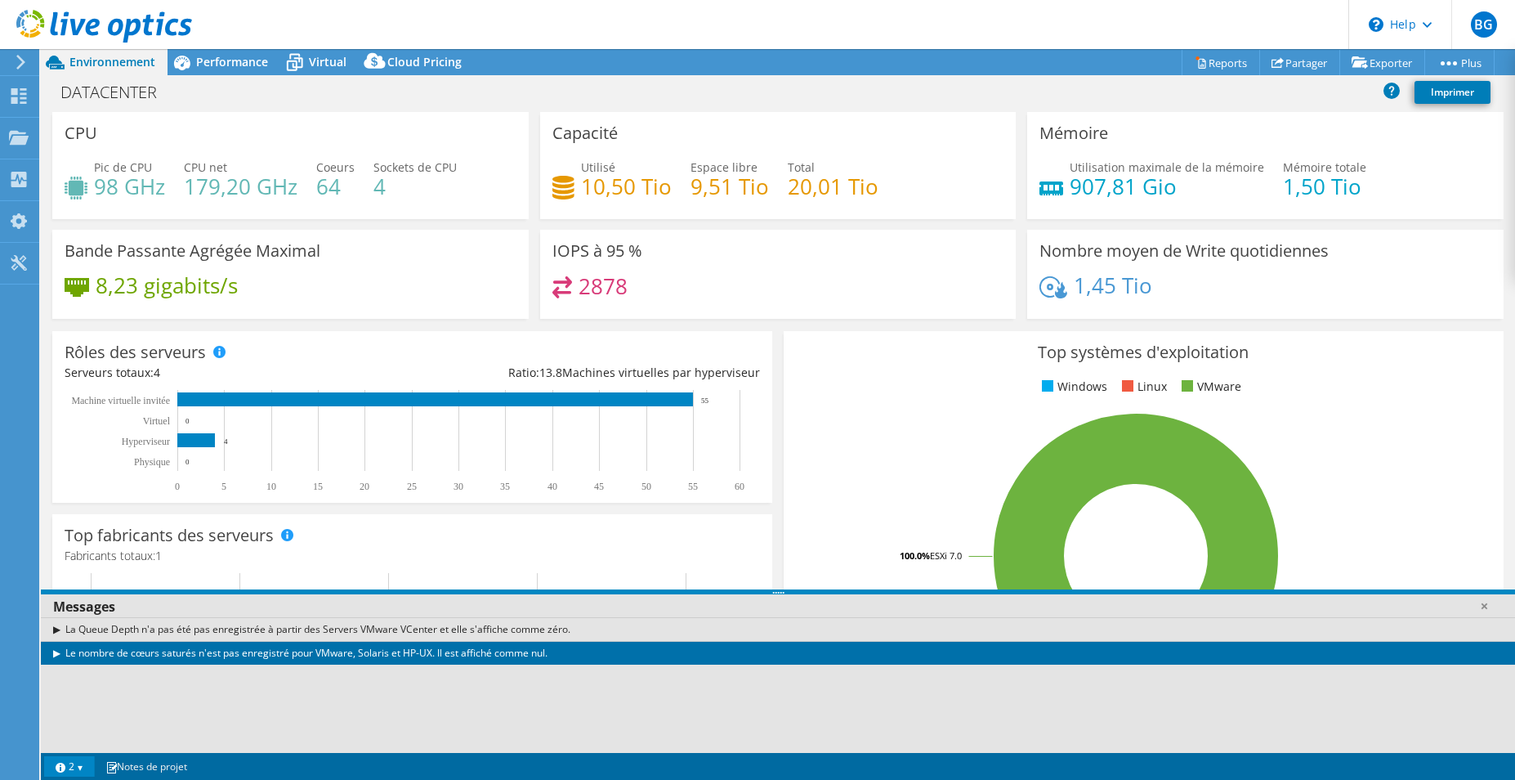
click at [408, 653] on div "Le nombre de cœurs saturés n'est pas enregistré pour VMware, Solaris et HP-UX. …" at bounding box center [778, 653] width 1474 height 24
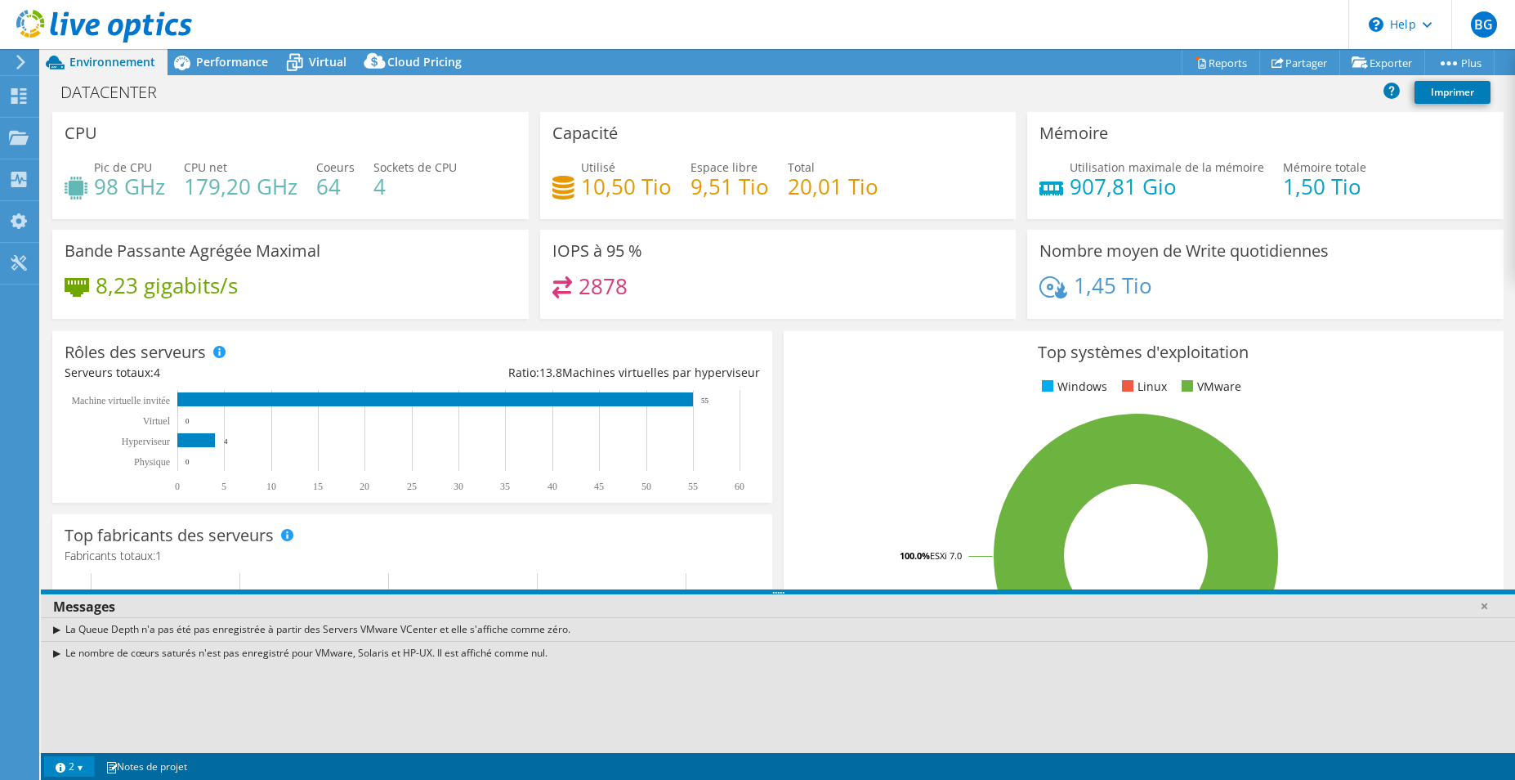
drag, startPoint x: 367, startPoint y: 659, endPoint x: 511, endPoint y: 655, distance: 143.9
click at [511, 655] on div "Le nombre de cœurs saturés n'est pas enregistré pour VMware, Solaris et HP-UX. …" at bounding box center [778, 653] width 1474 height 24
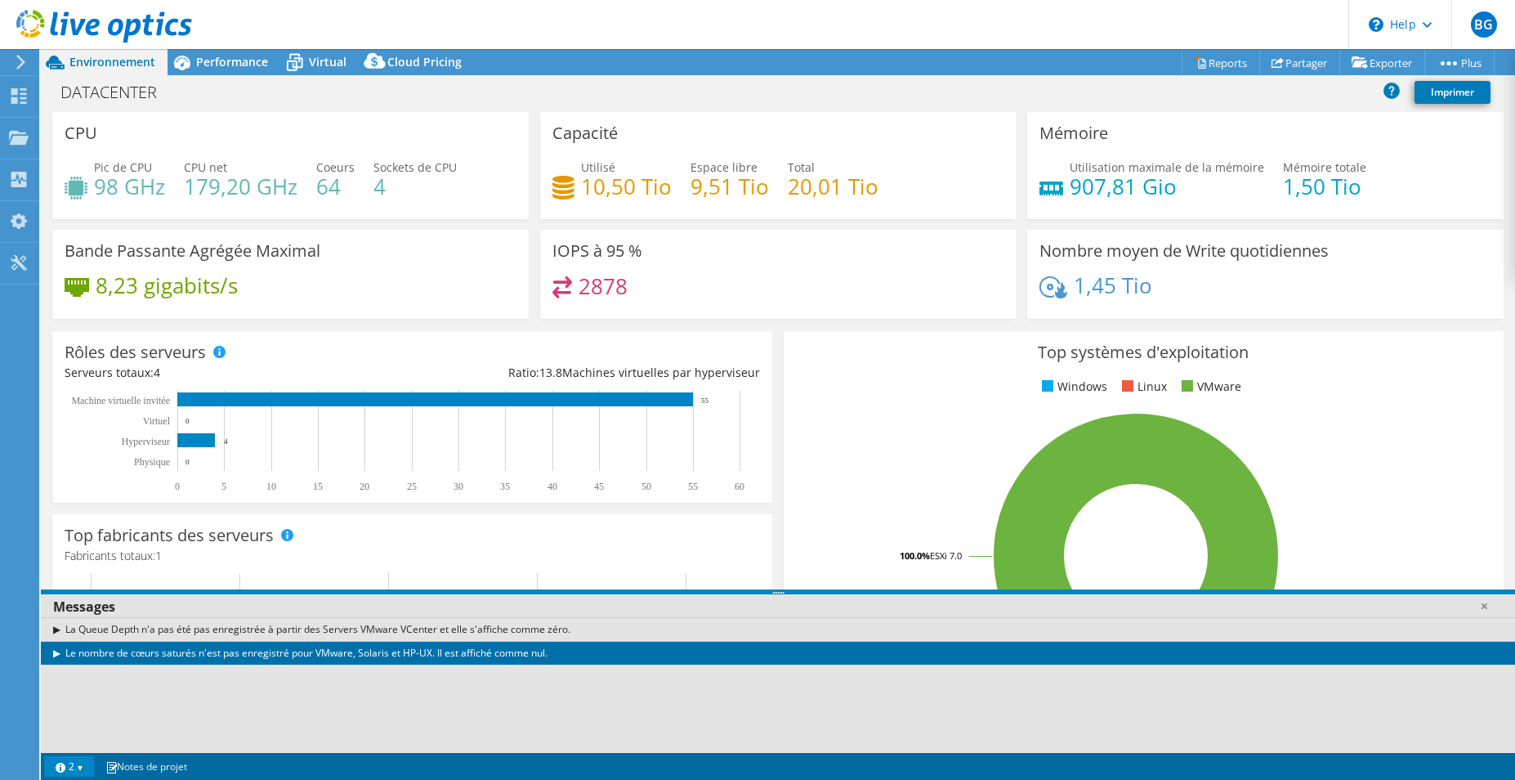
click at [542, 655] on div "Le nombre de cœurs saturés n'est pas enregistré pour VMware, Solaris et HP-UX. …" at bounding box center [778, 653] width 1474 height 24
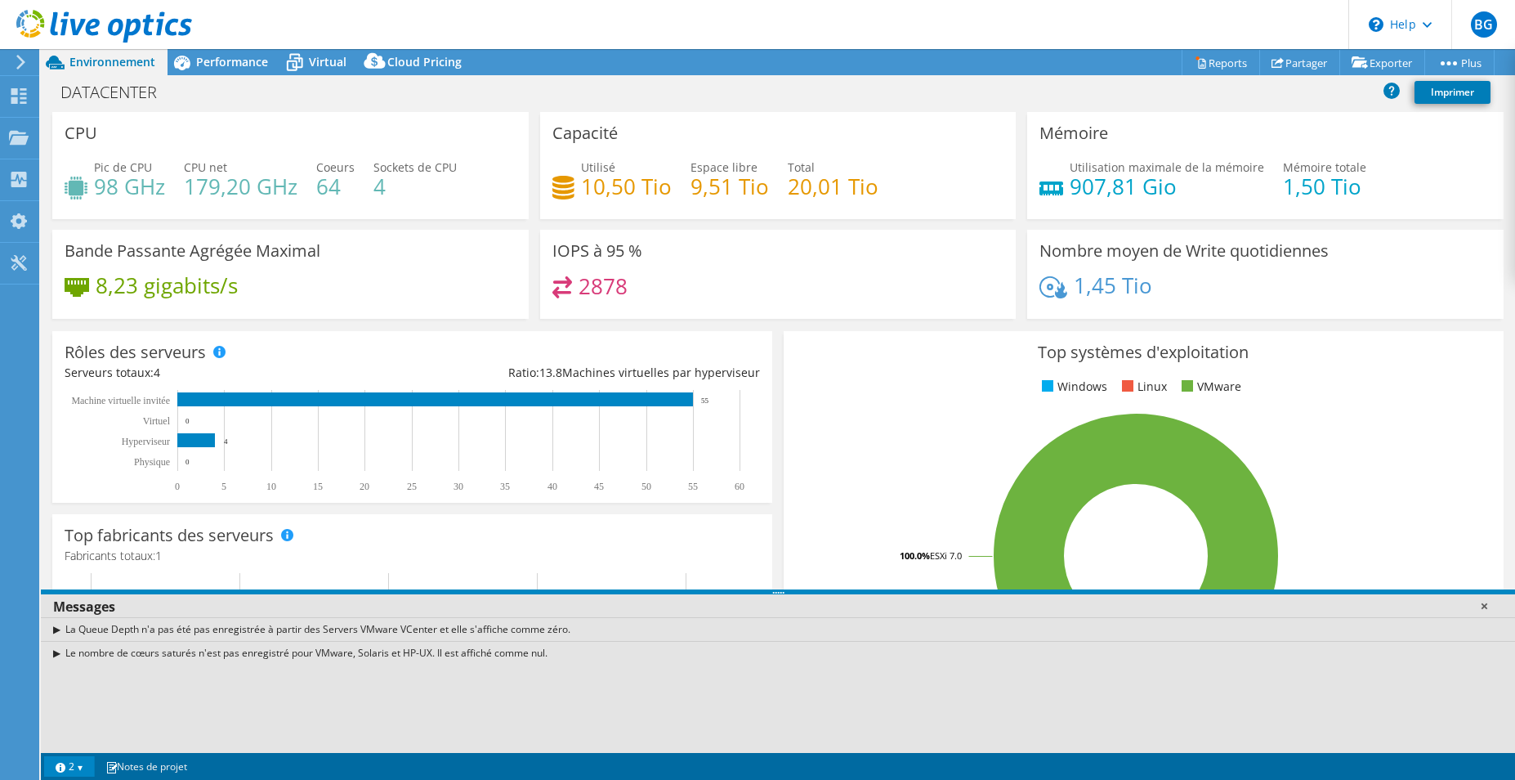
click at [1483, 605] on link at bounding box center [1484, 605] width 16 height 16
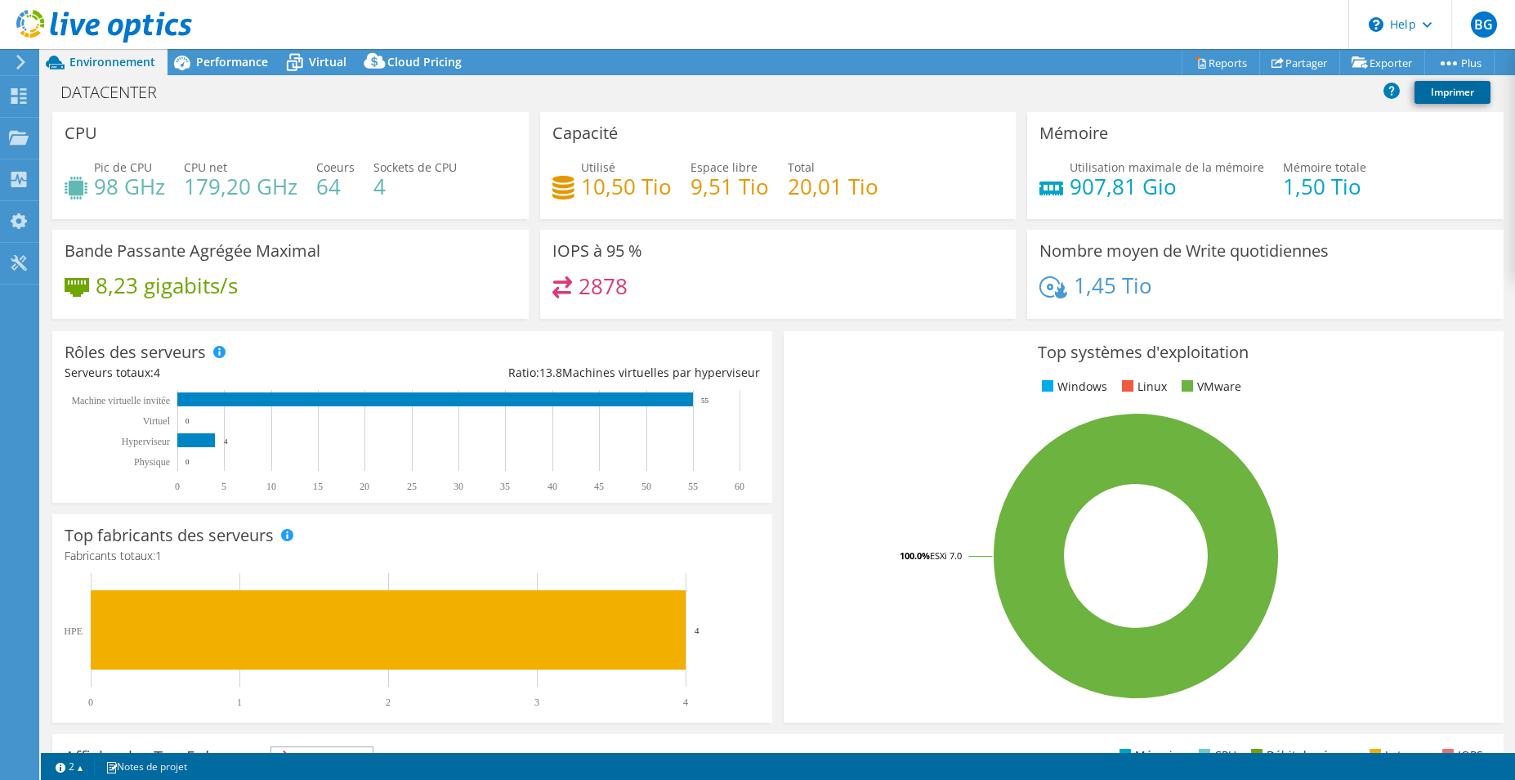
click at [1452, 83] on link "Imprimer" at bounding box center [1452, 92] width 76 height 23
click at [214, 50] on div "Performance" at bounding box center [224, 62] width 113 height 26
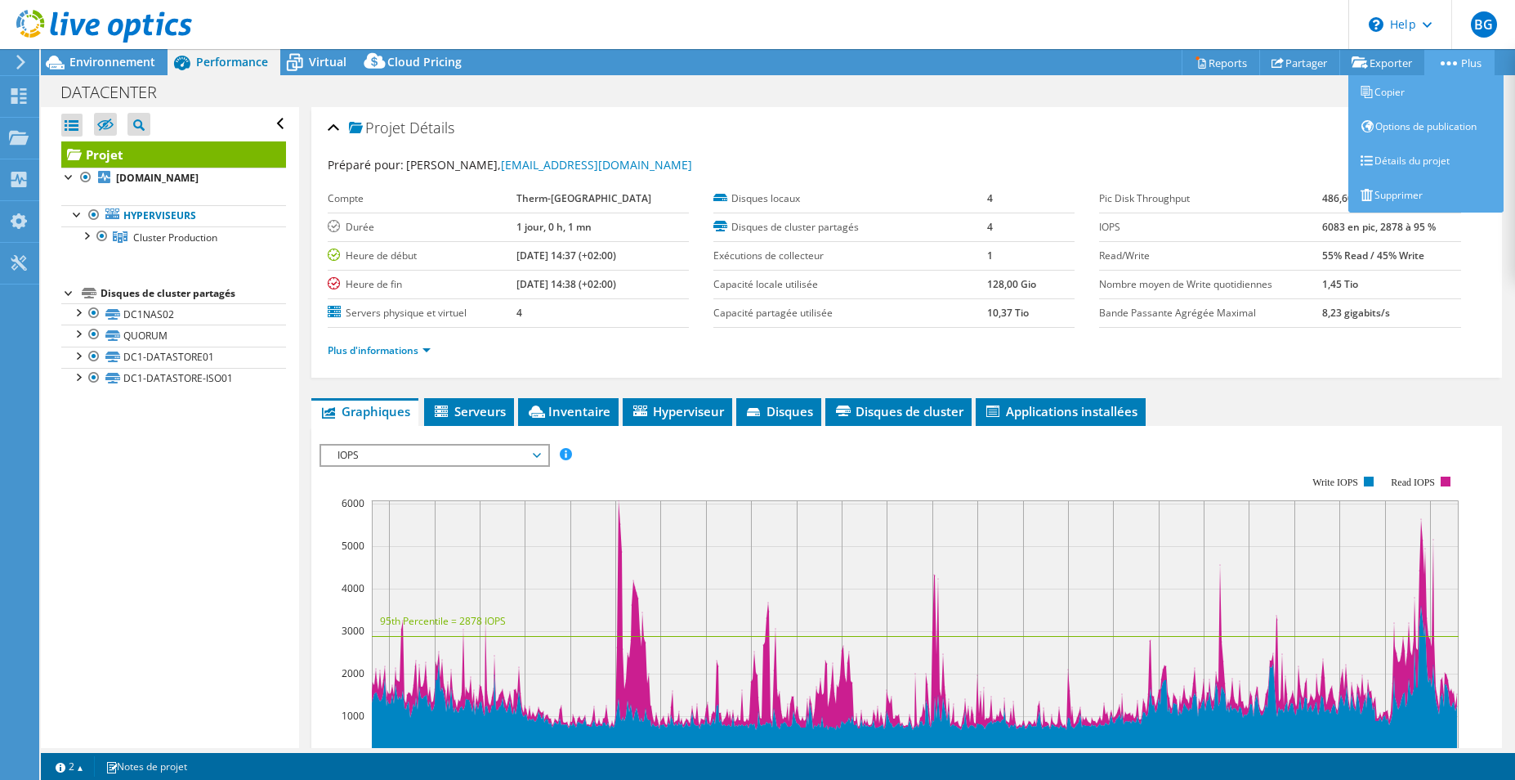
click at [1449, 62] on icon at bounding box center [1449, 63] width 16 height 4
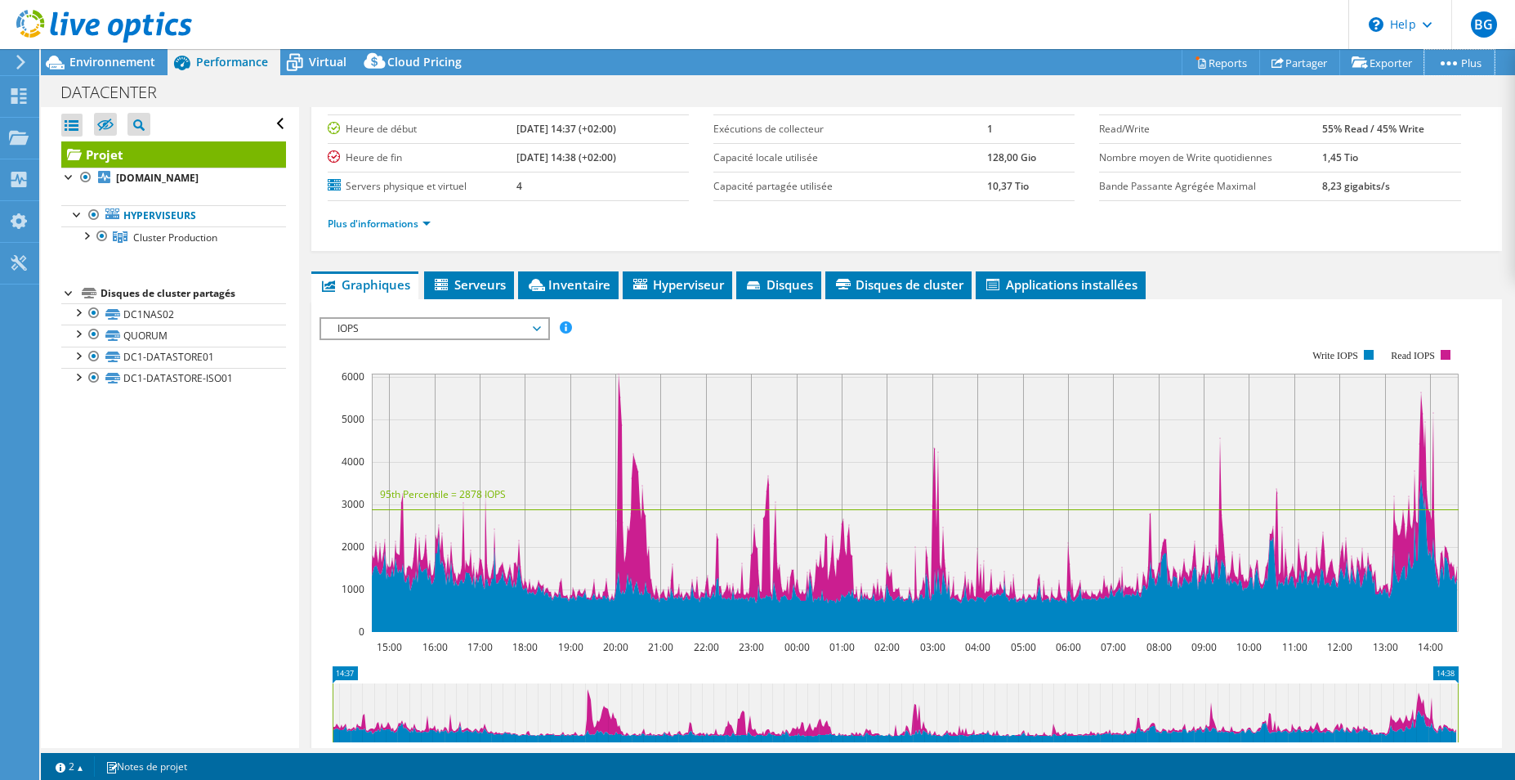
scroll to position [122, 0]
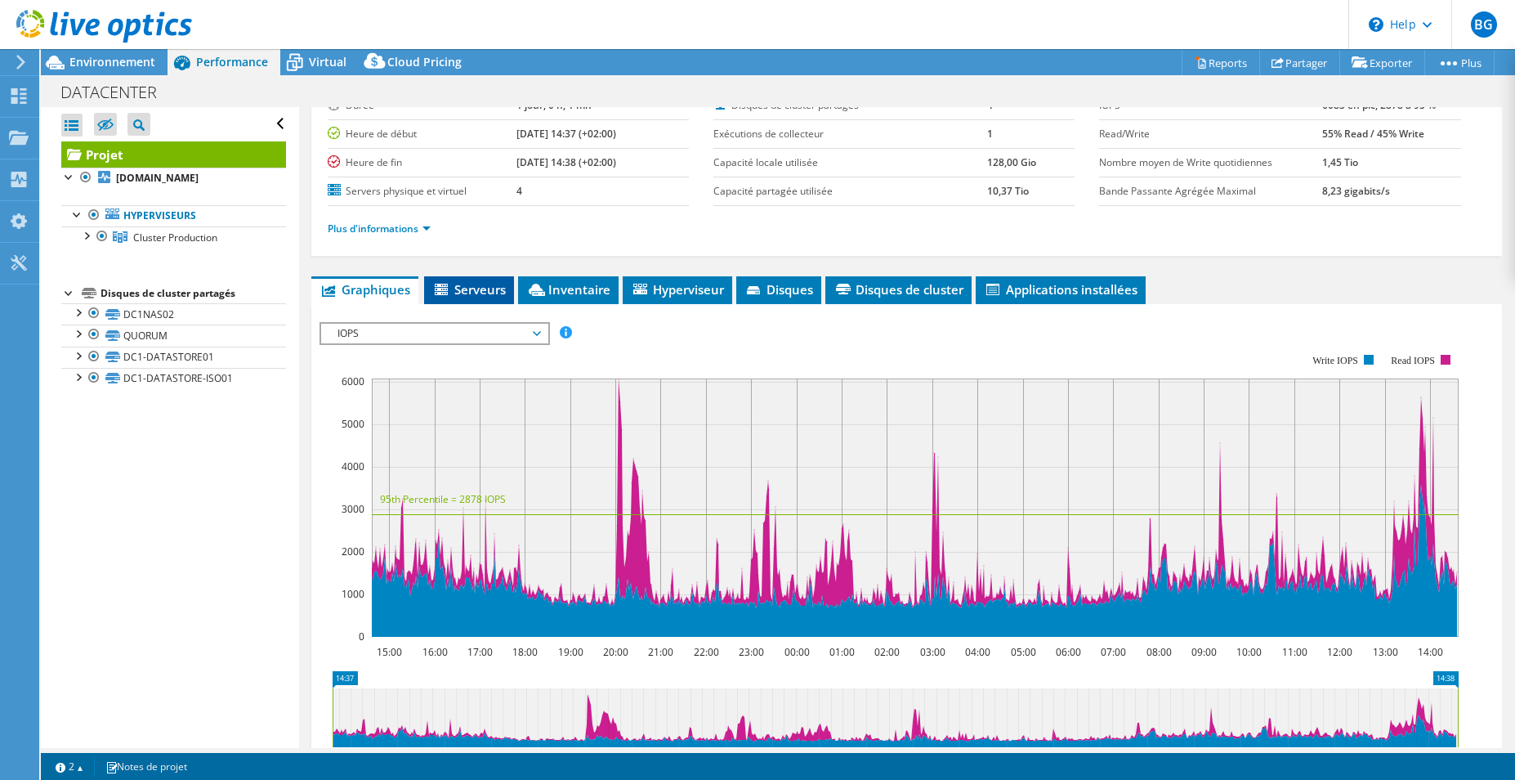
click at [475, 291] on span "Serveurs" at bounding box center [469, 289] width 74 height 16
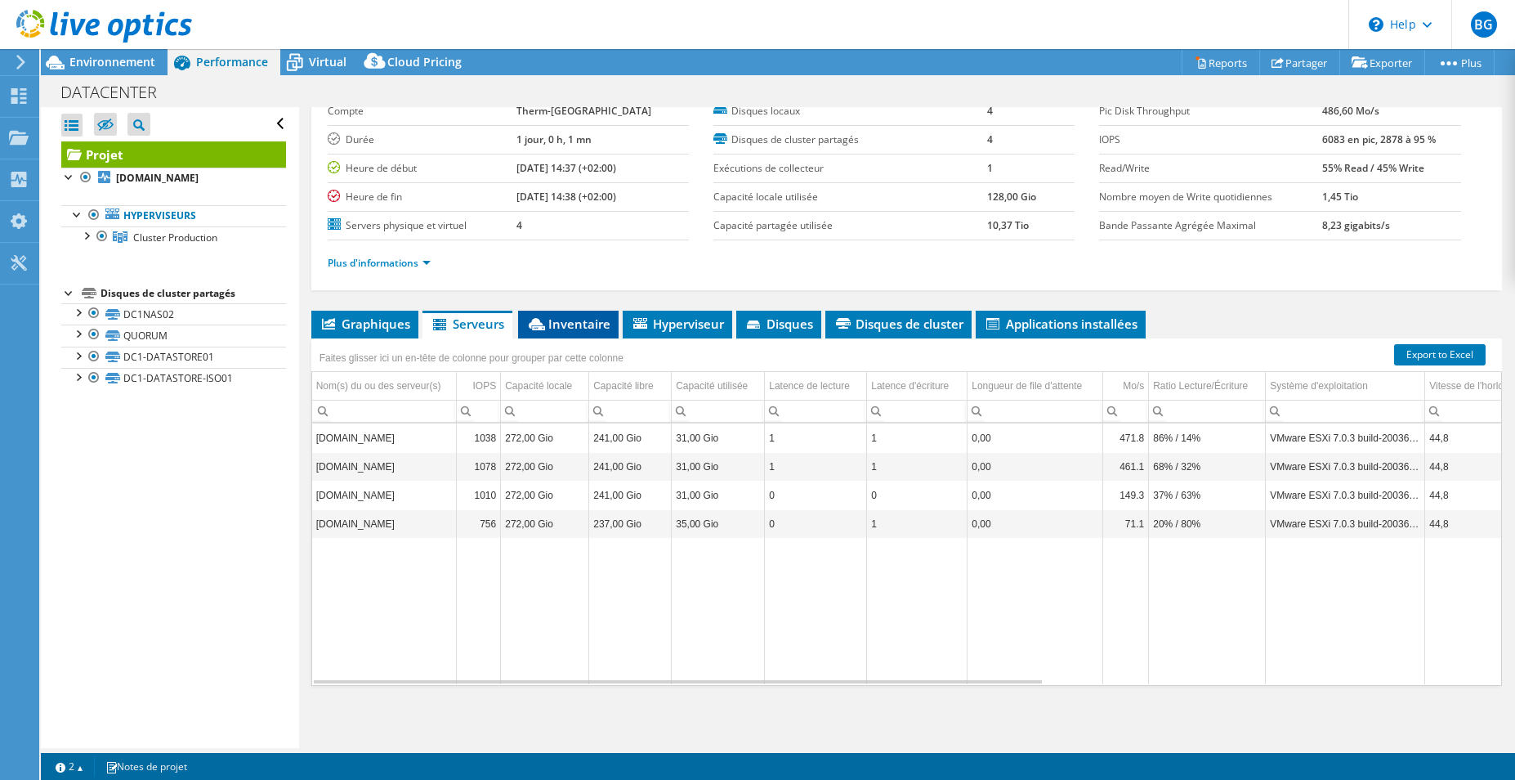
click at [579, 326] on span "Inventaire" at bounding box center [568, 323] width 84 height 16
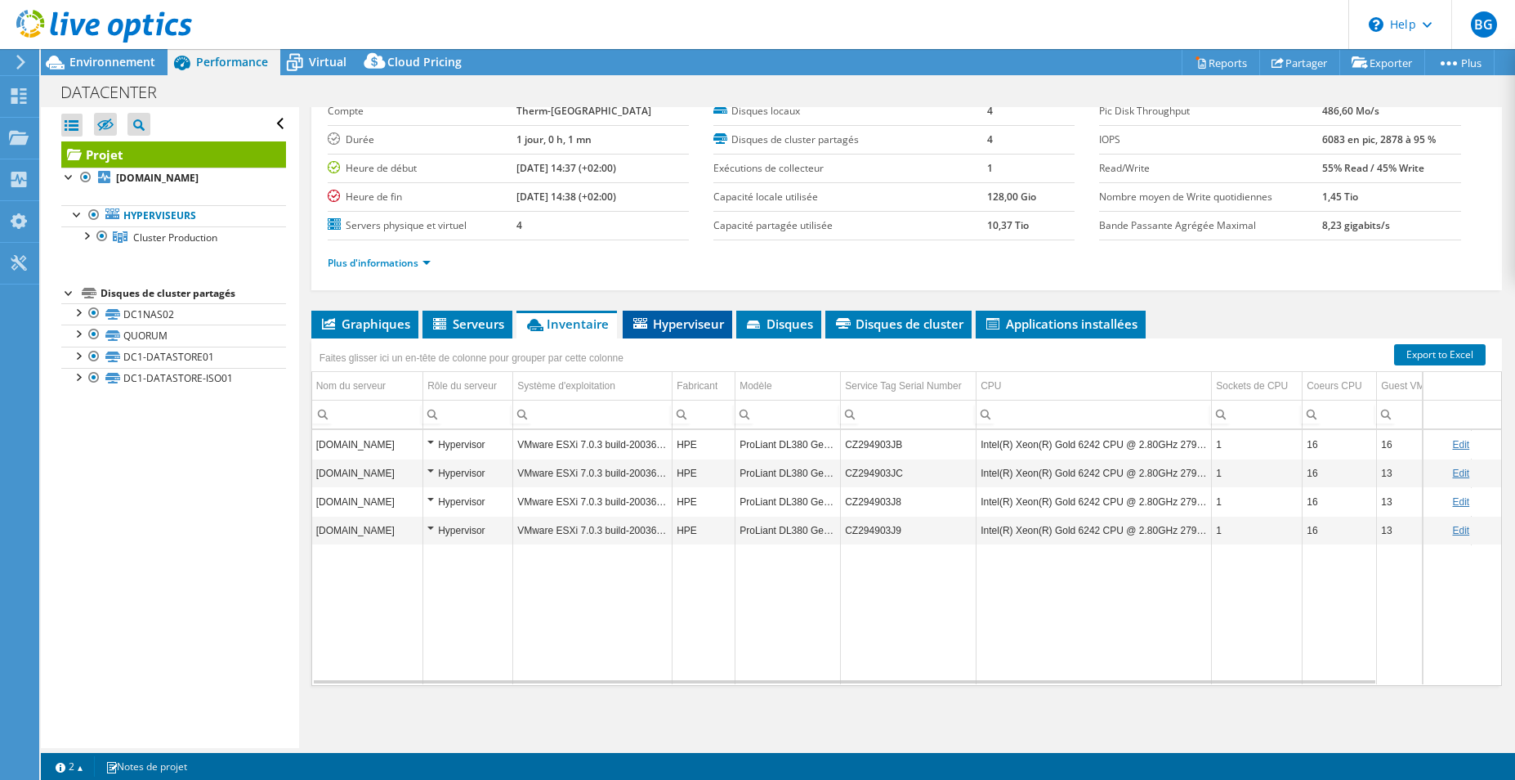
click at [699, 327] on span "Hyperviseur" at bounding box center [677, 323] width 93 height 16
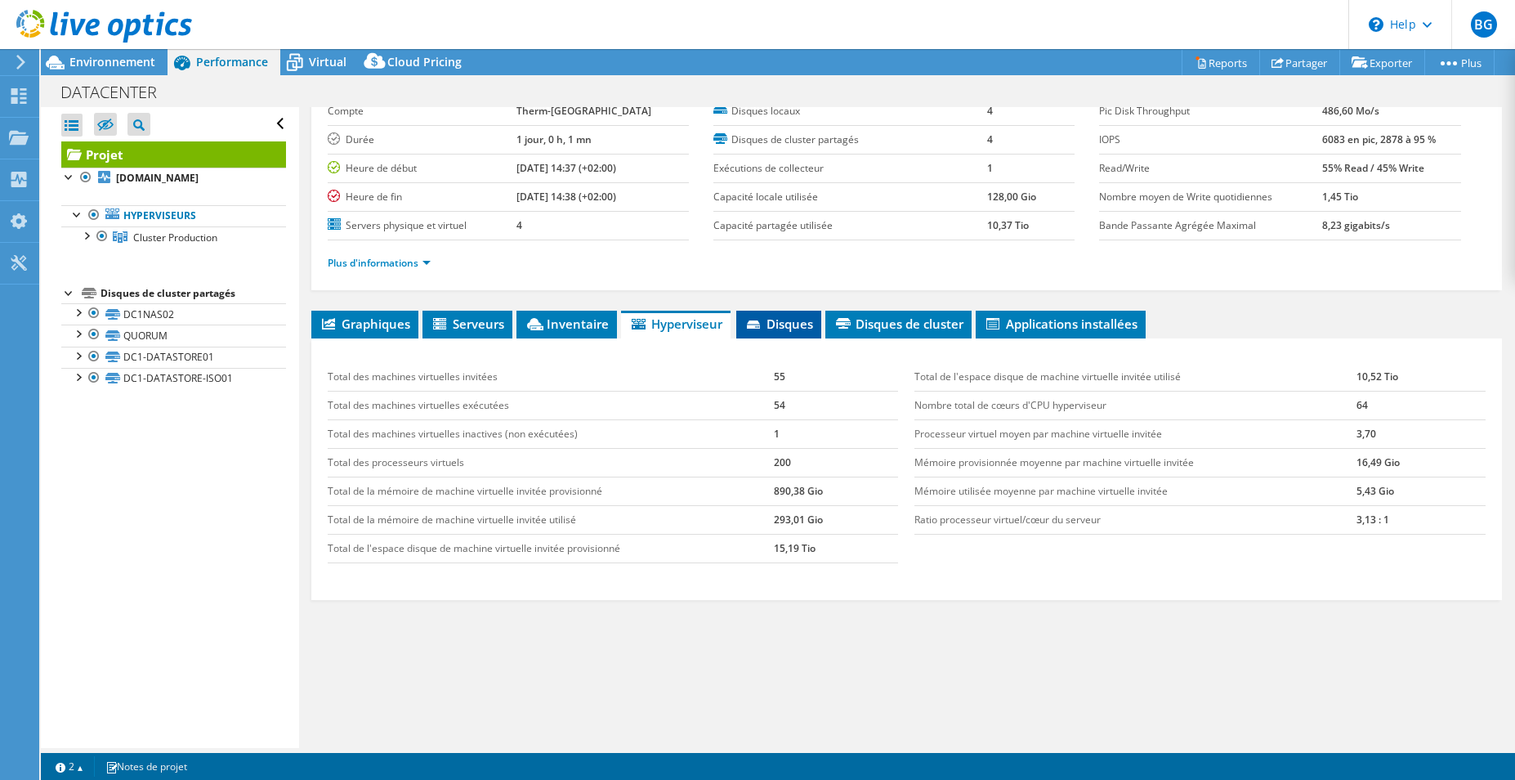
click at [778, 324] on span "Disques" at bounding box center [778, 323] width 69 height 16
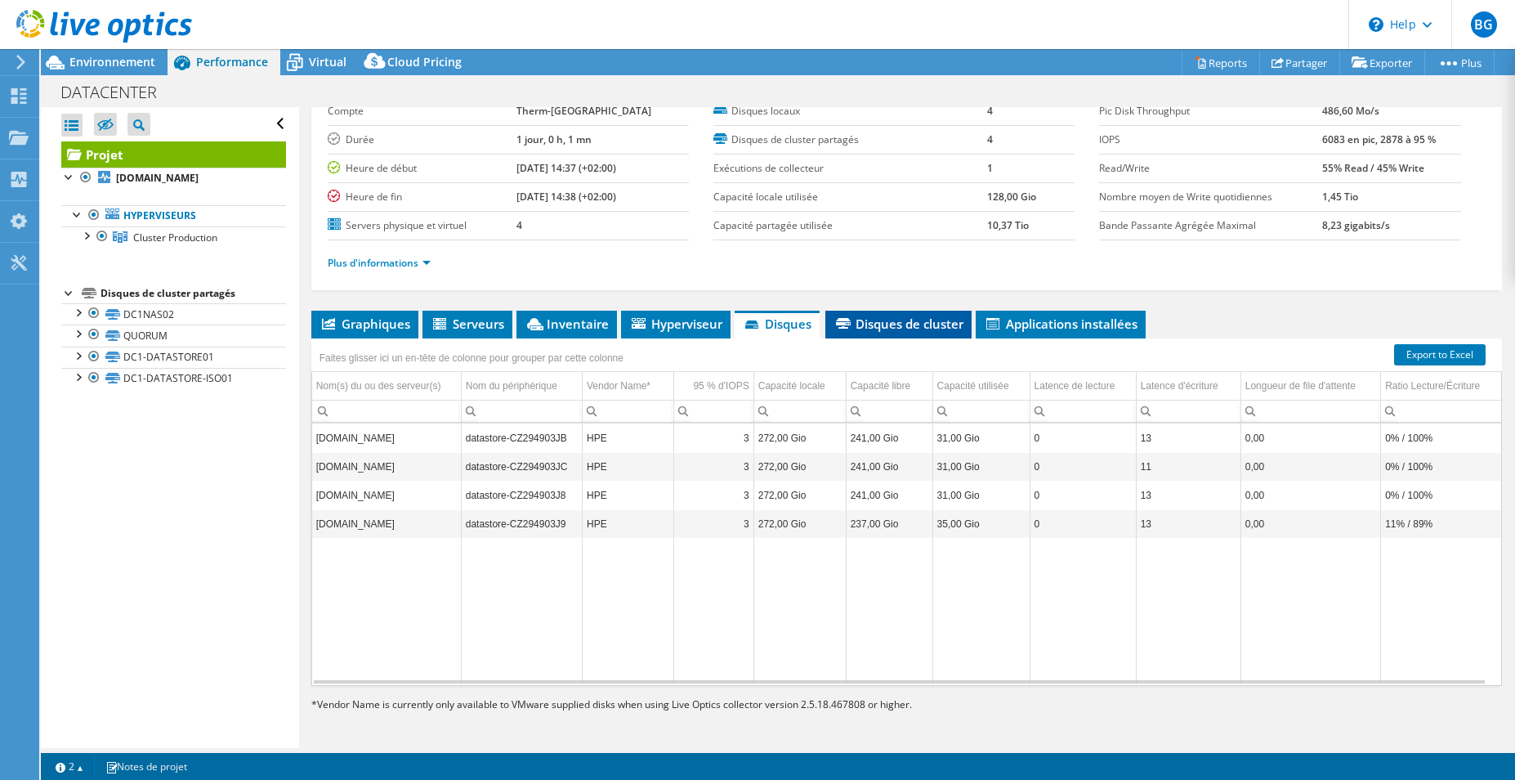
click at [932, 324] on span "Disques de cluster" at bounding box center [898, 323] width 130 height 16
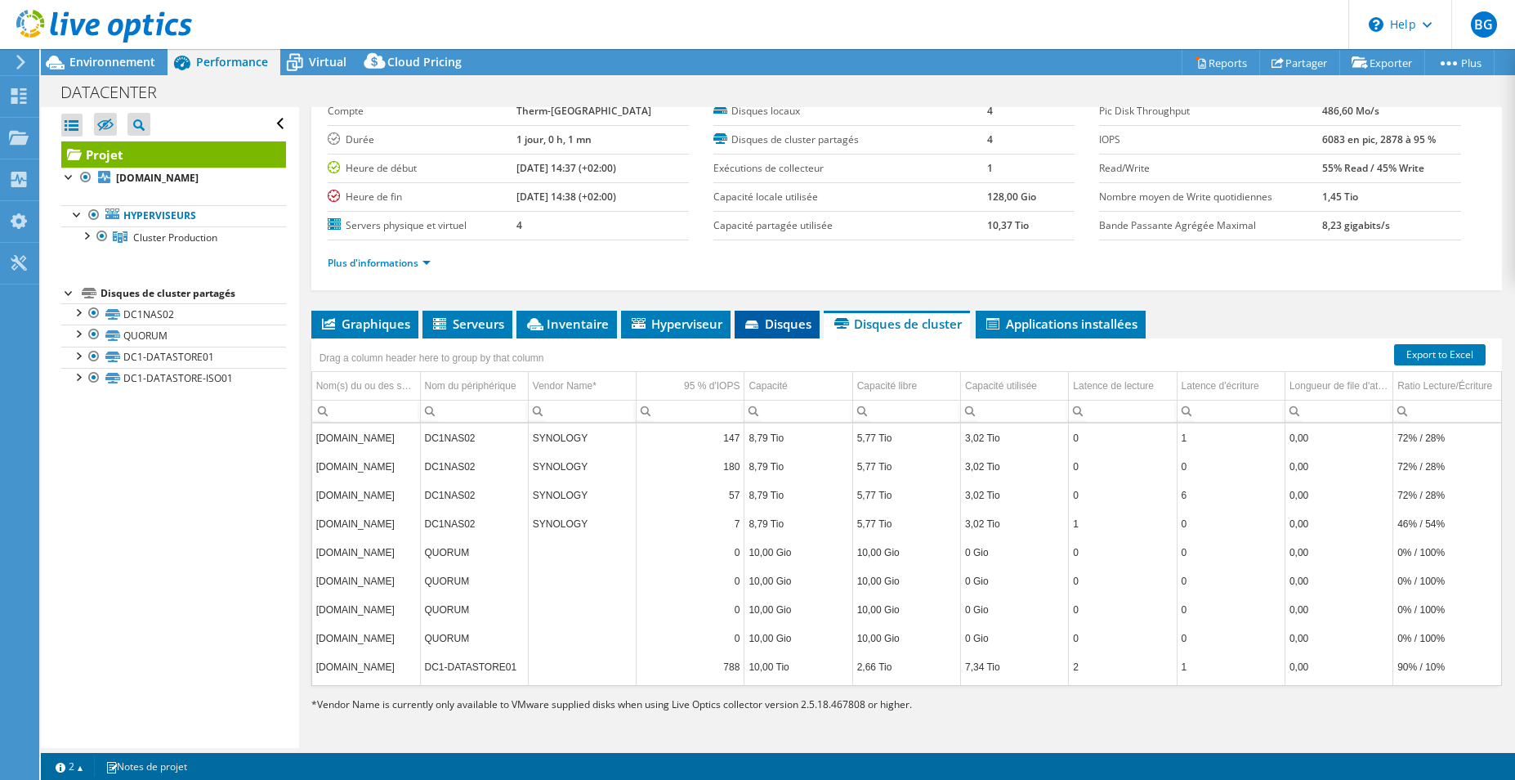
click at [784, 317] on span "Disques" at bounding box center [777, 323] width 69 height 16
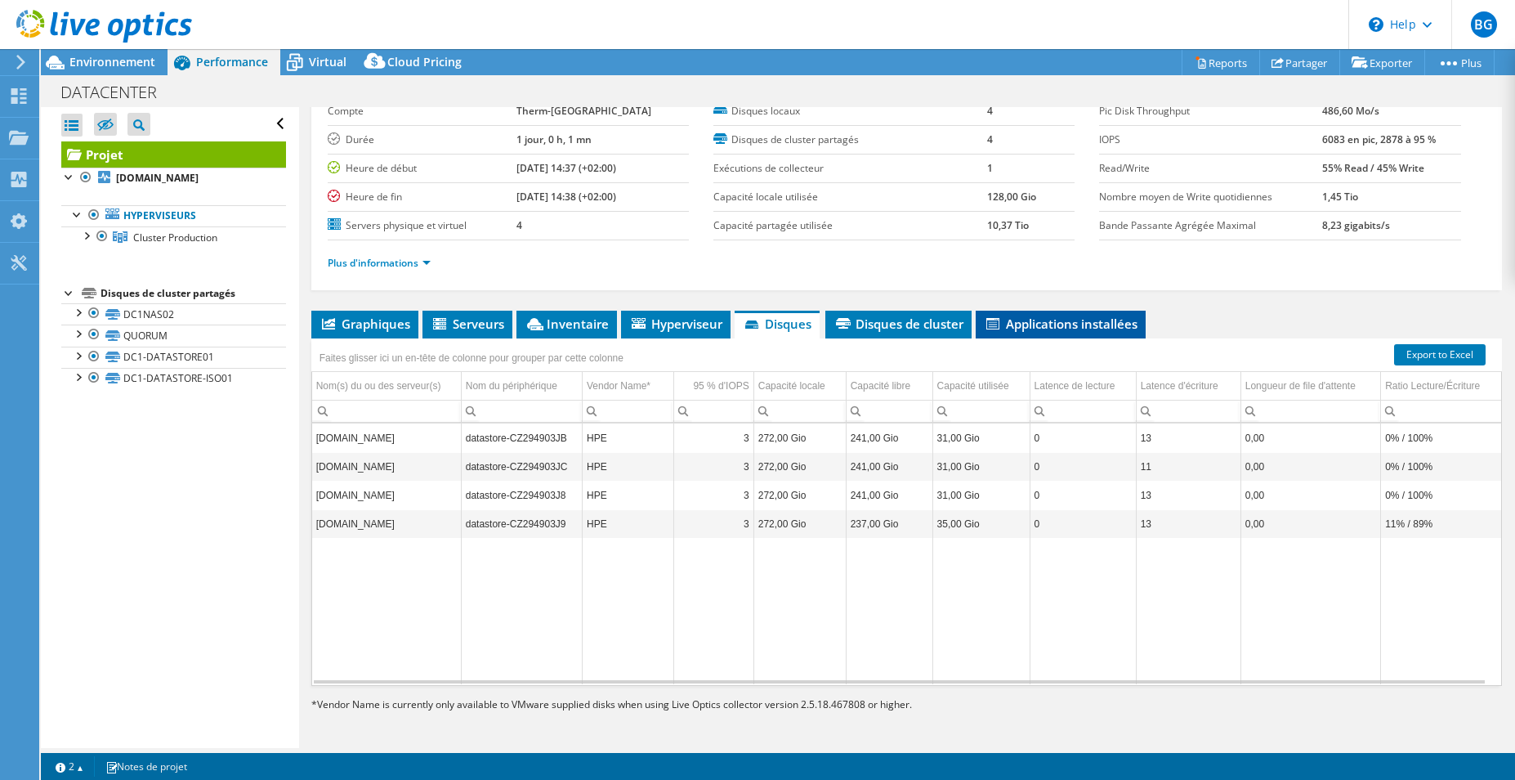
click at [1021, 318] on span "Applications installées" at bounding box center [1061, 323] width 154 height 16
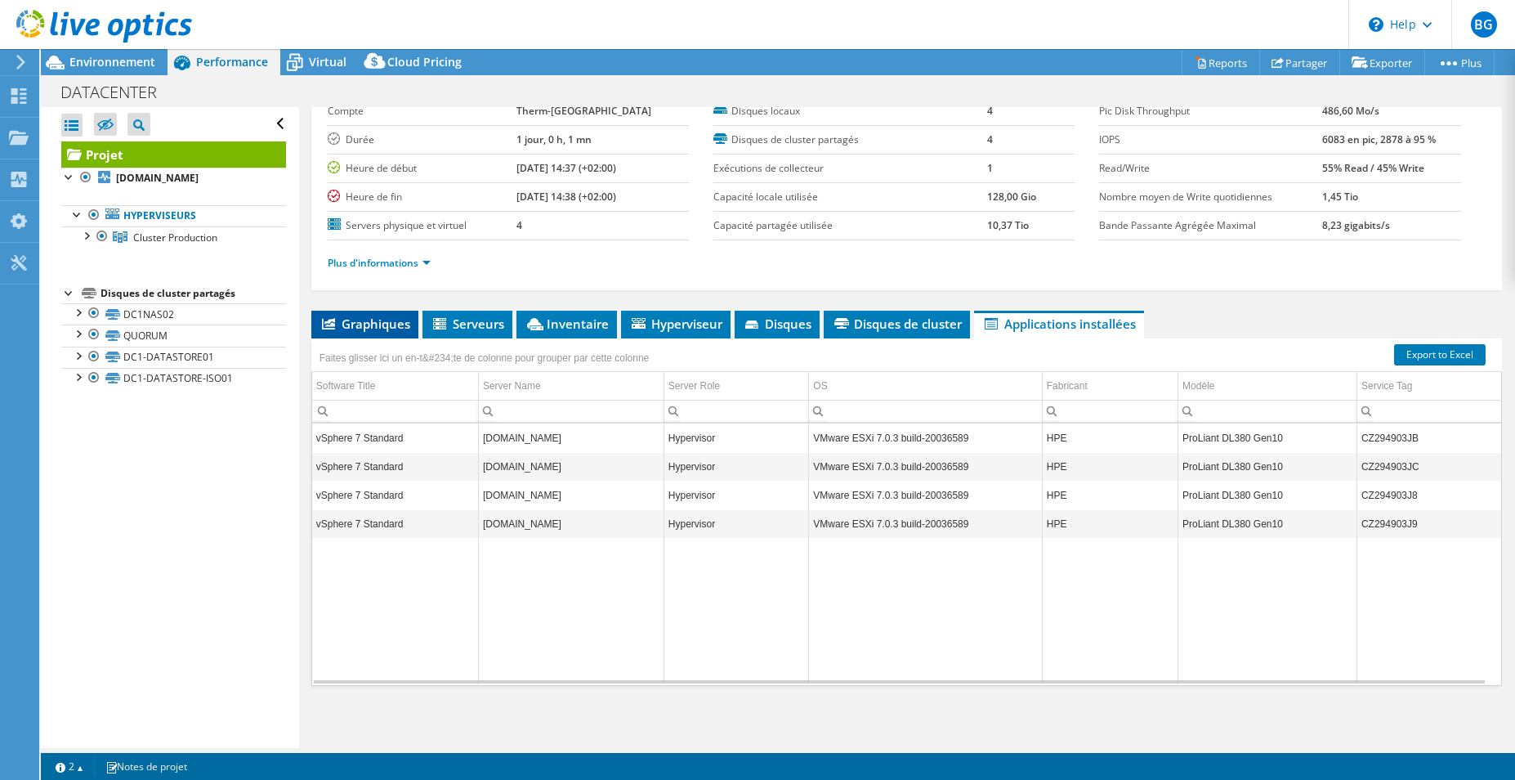
click at [367, 324] on span "Graphiques" at bounding box center [364, 323] width 91 height 16
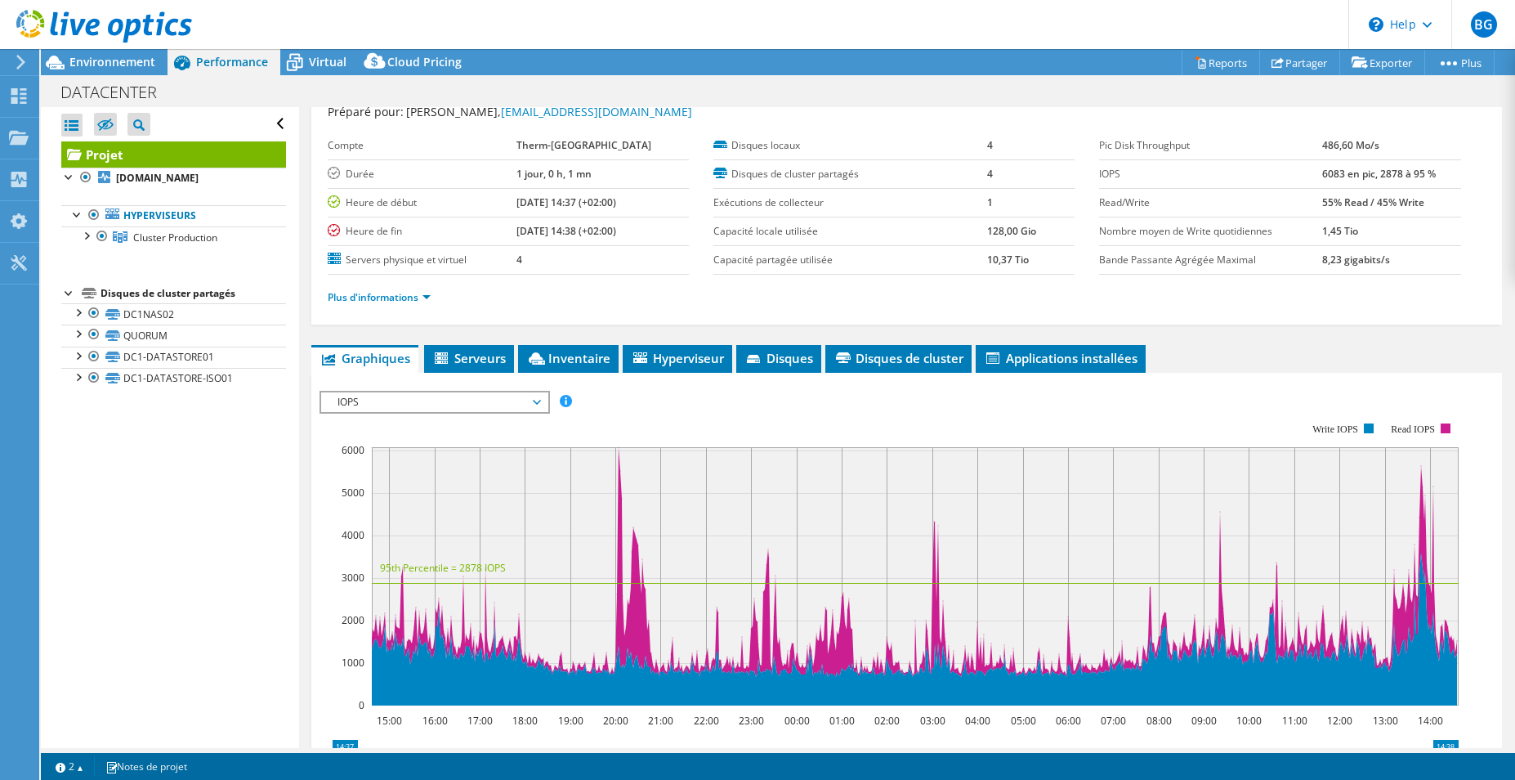
scroll to position [0, 0]
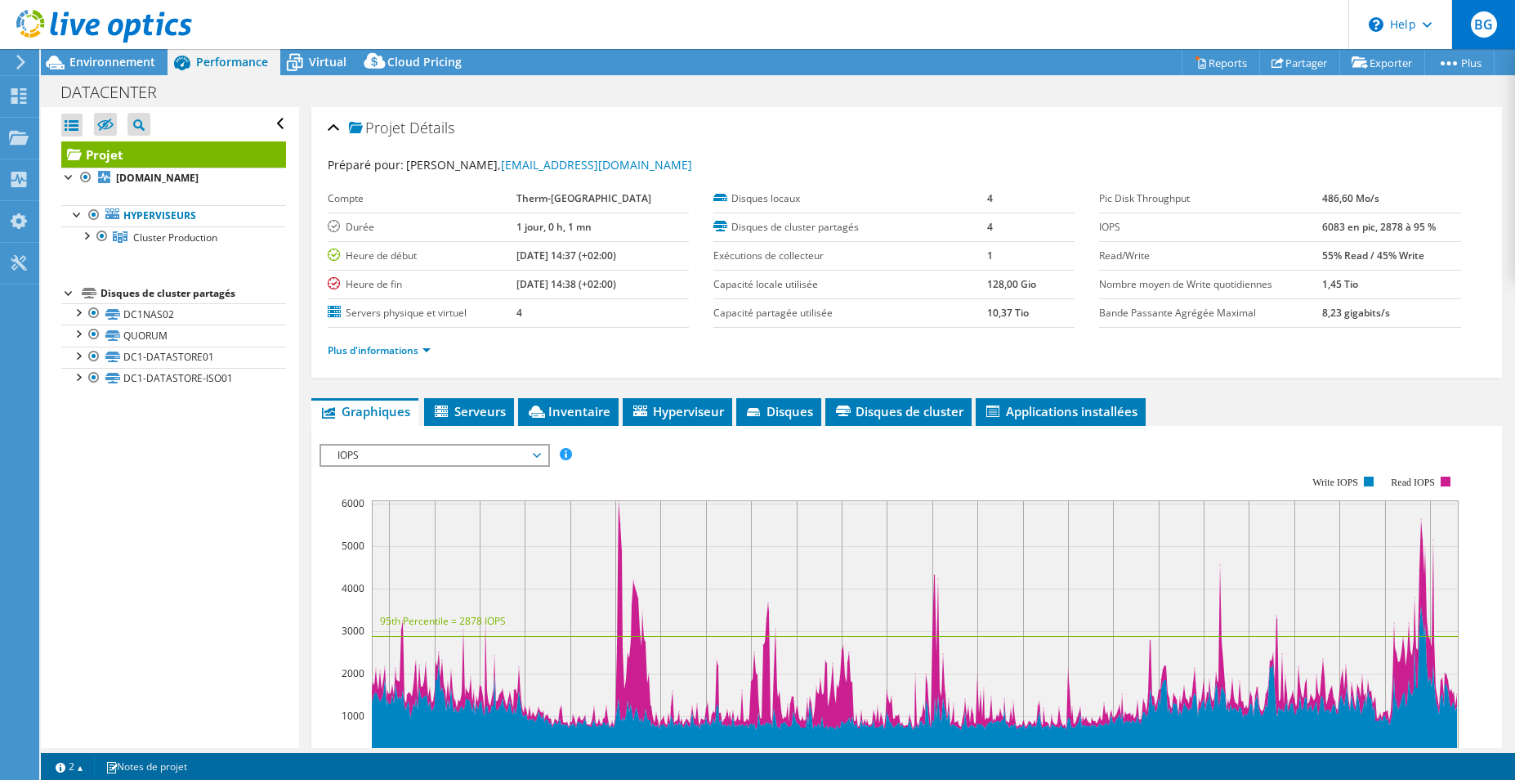
click at [1494, 32] on span "BG" at bounding box center [1484, 24] width 26 height 26
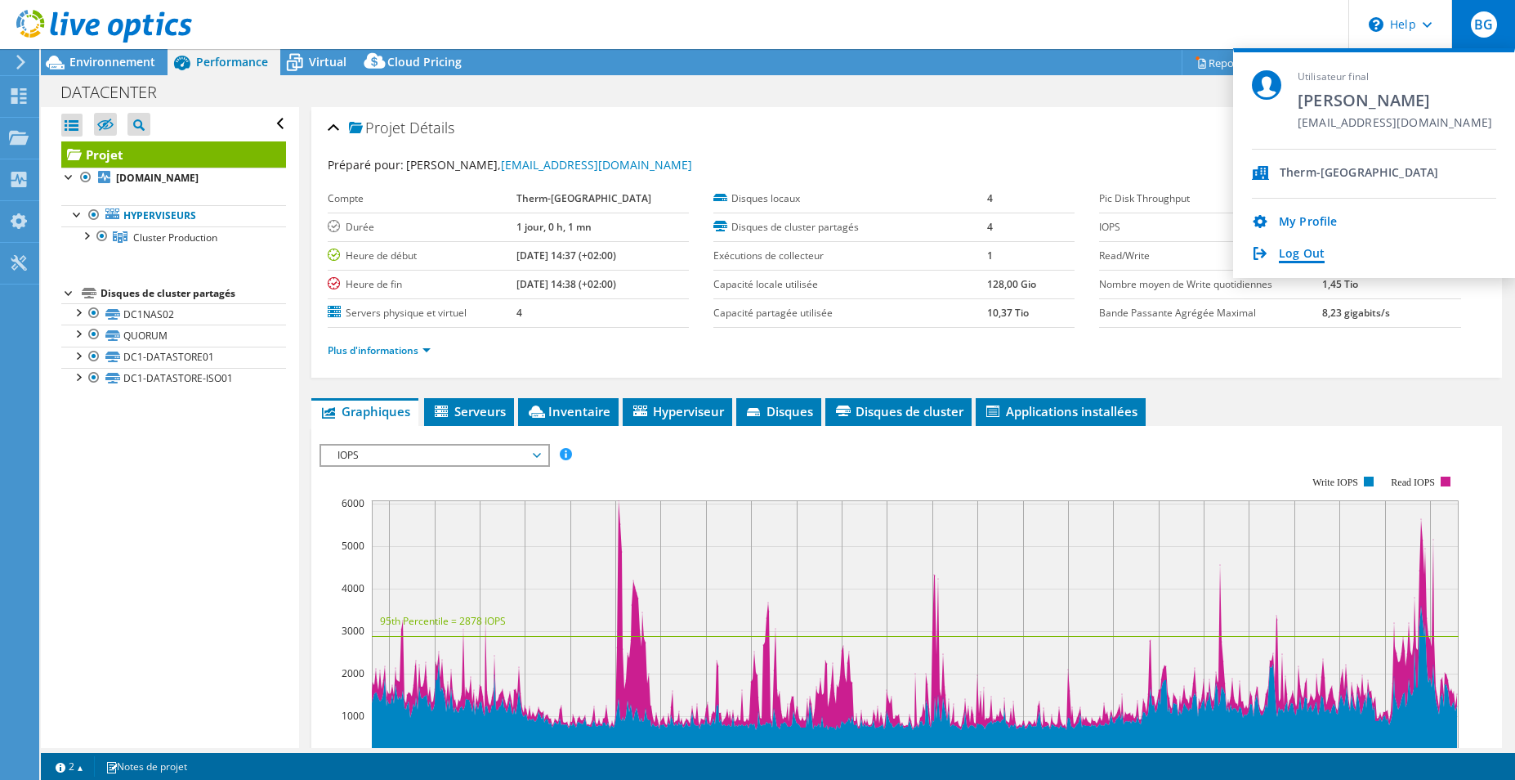
click at [1298, 257] on link "Log Out" at bounding box center [1302, 255] width 46 height 16
